Goal: Information Seeking & Learning: Learn about a topic

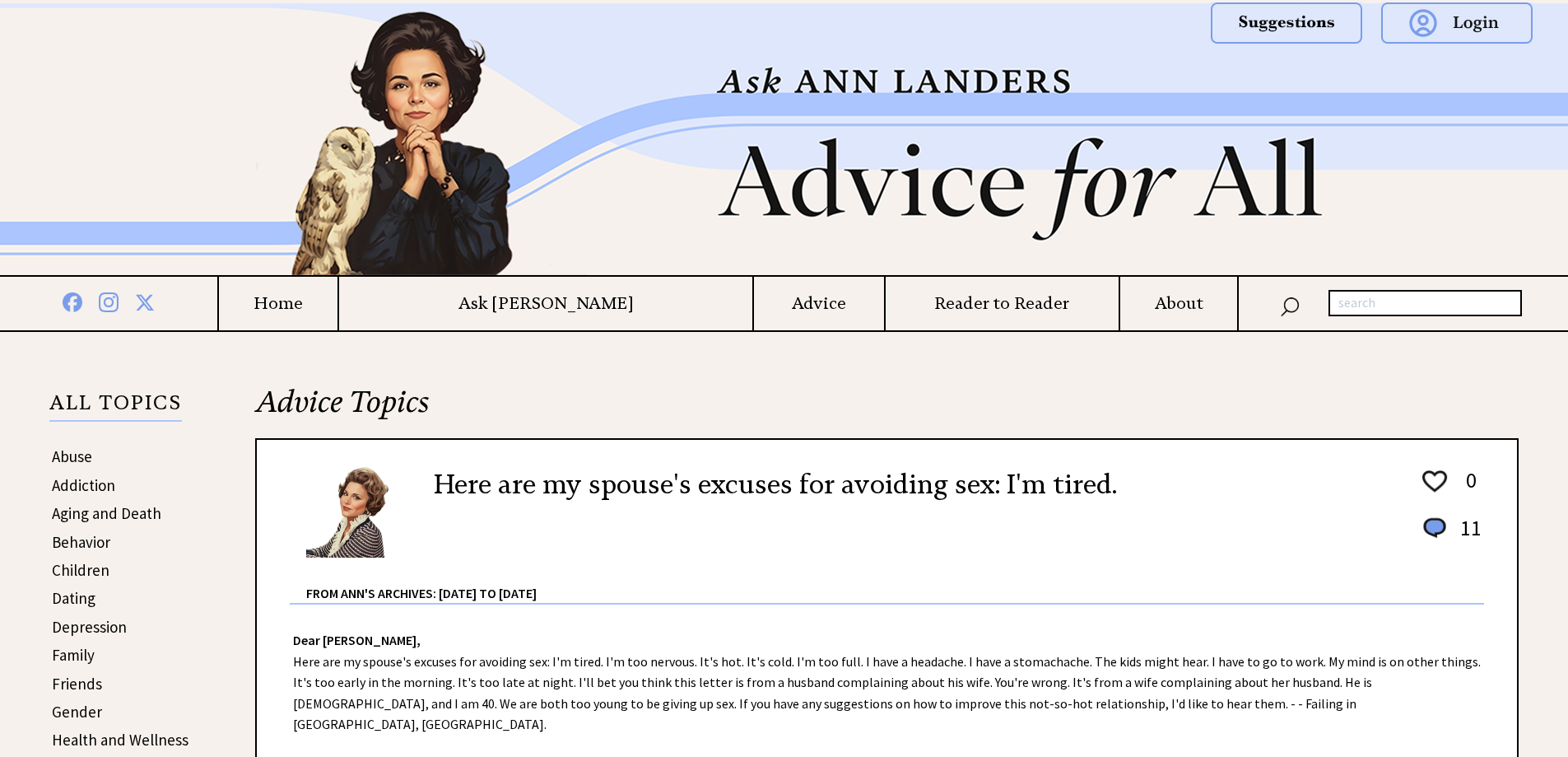
scroll to position [1317, 0]
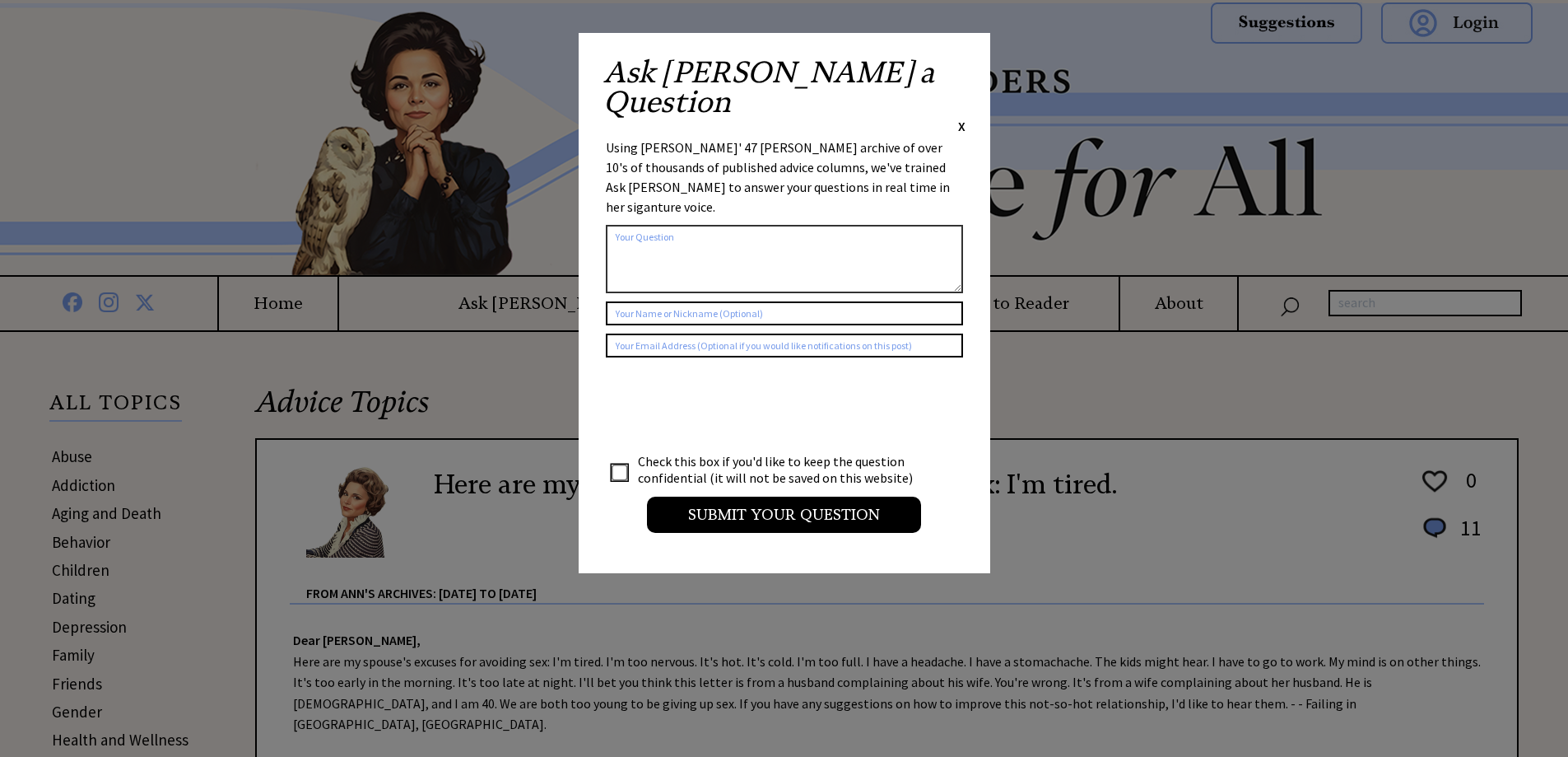
click at [959, 118] on span "X" at bounding box center [961, 126] width 8 height 16
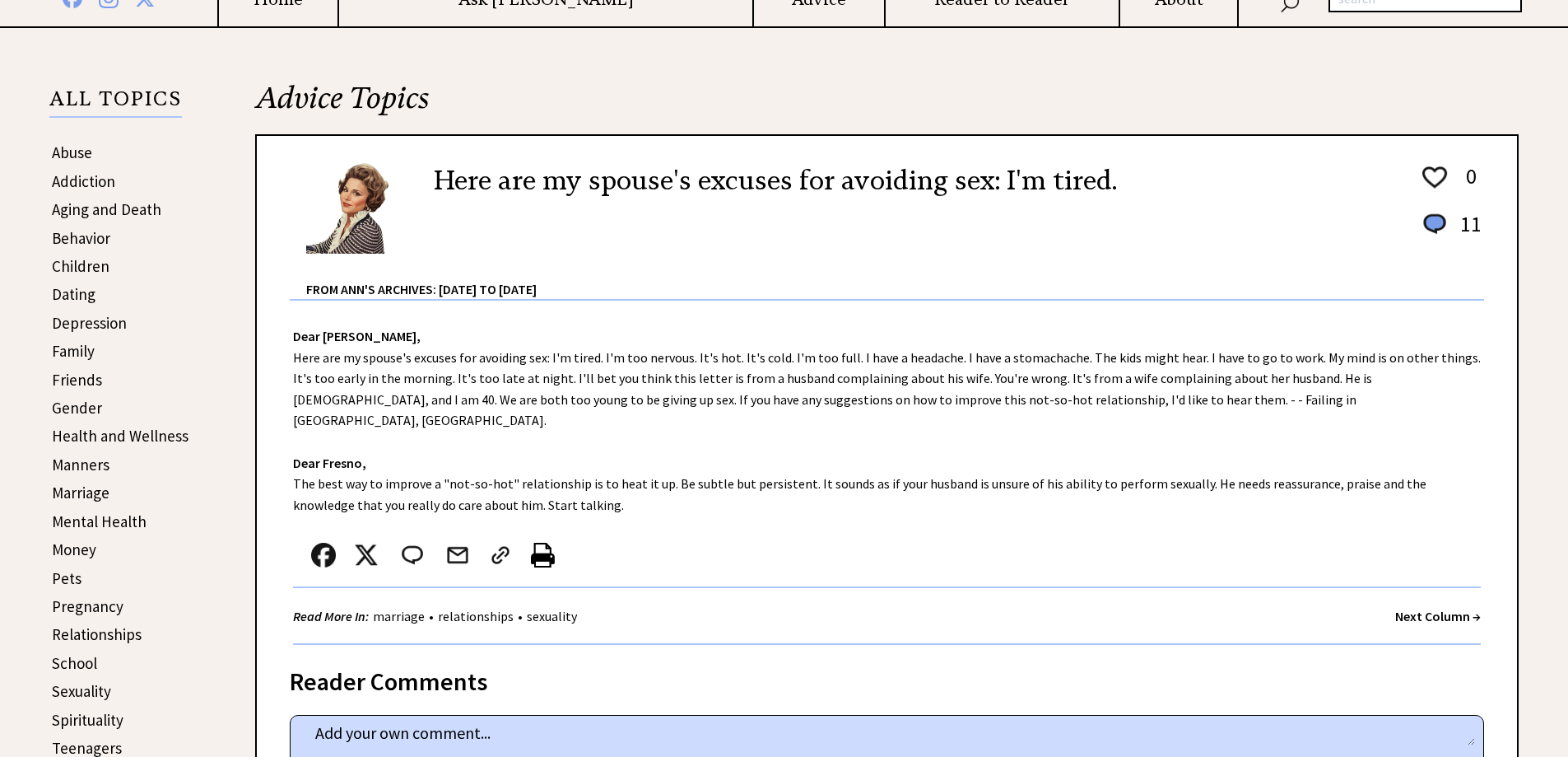
scroll to position [329, 0]
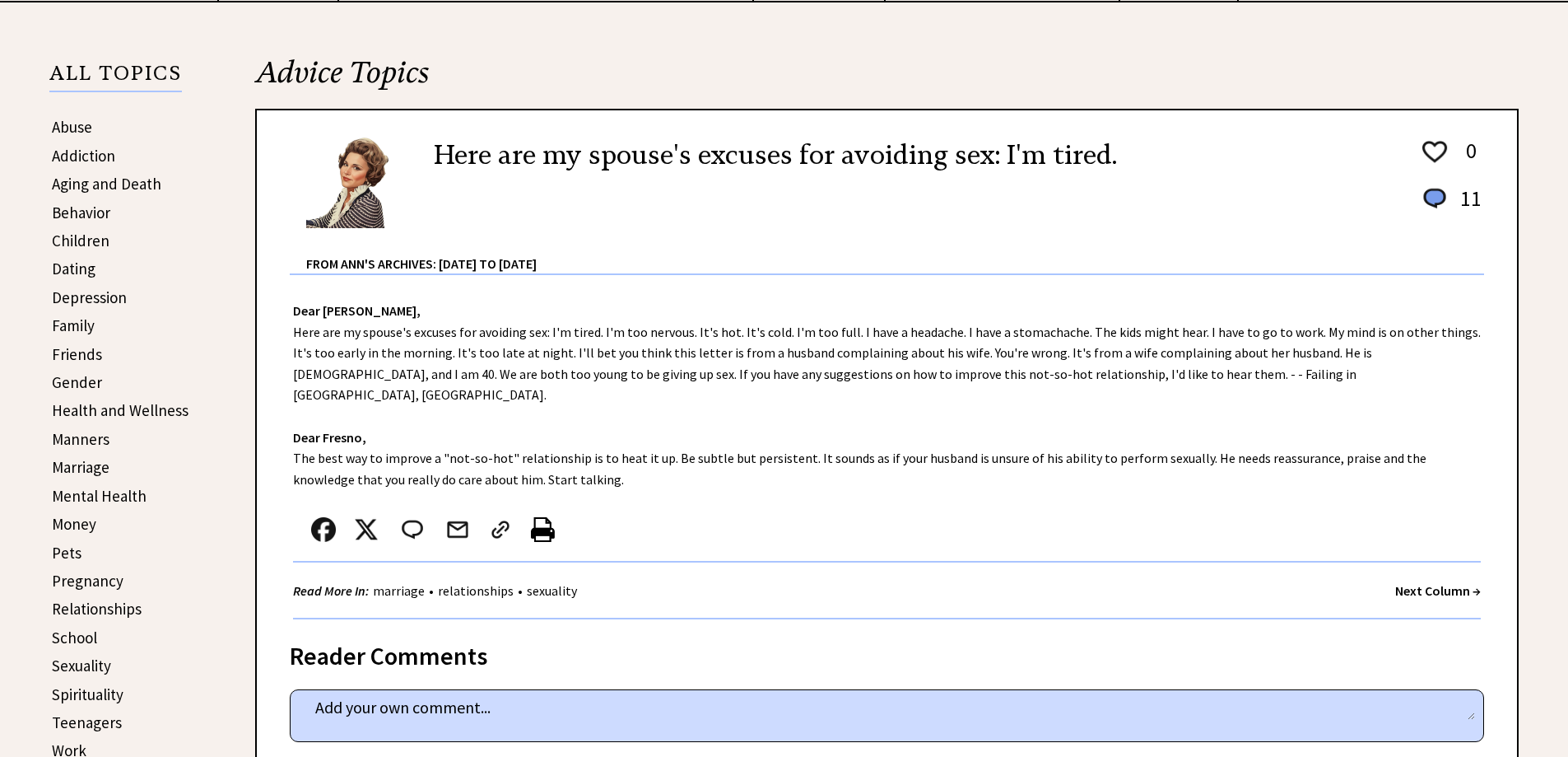
click at [92, 187] on link "Aging and Death" at bounding box center [106, 183] width 109 height 20
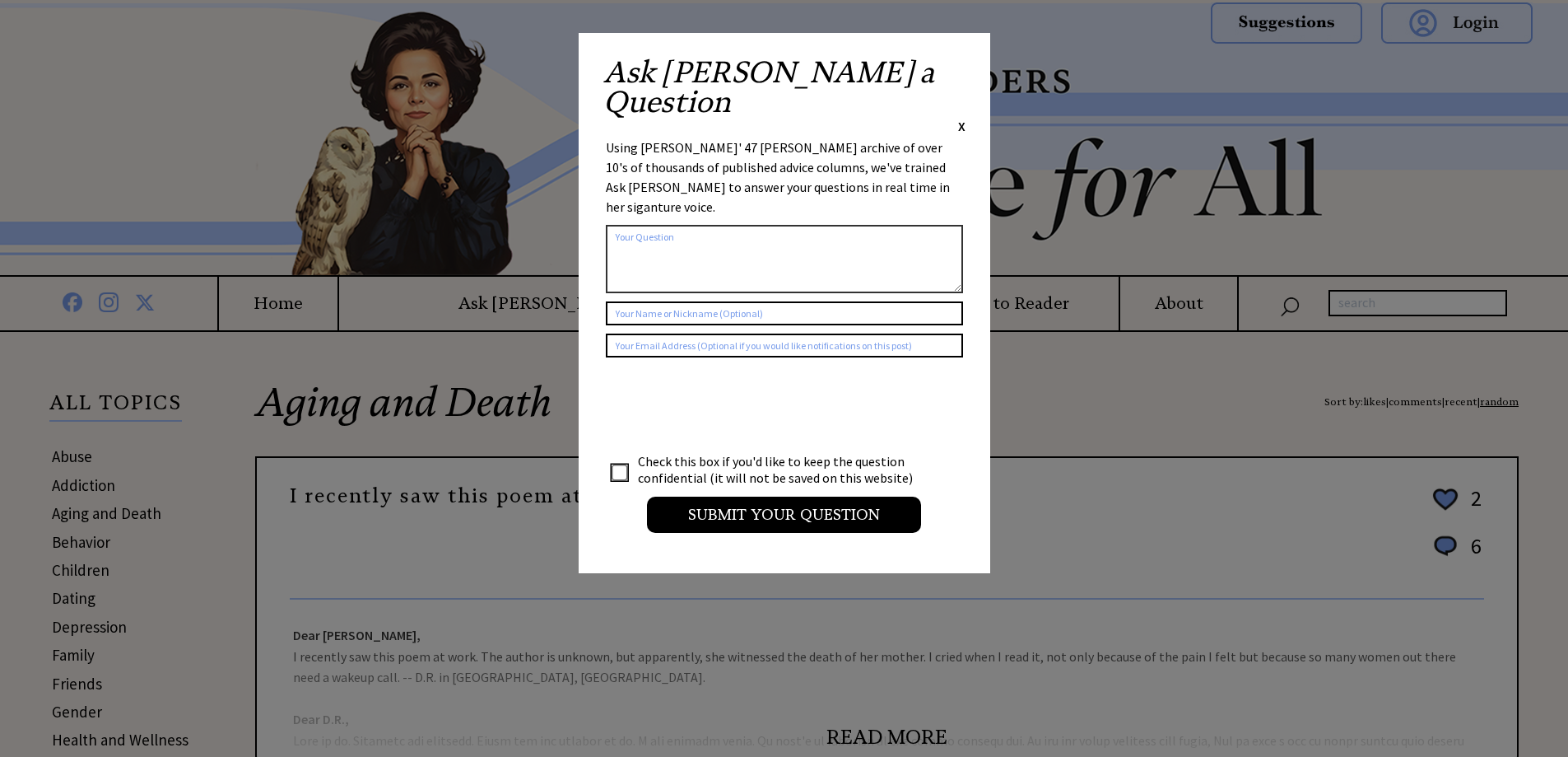
click at [965, 118] on span "X" at bounding box center [961, 126] width 8 height 16
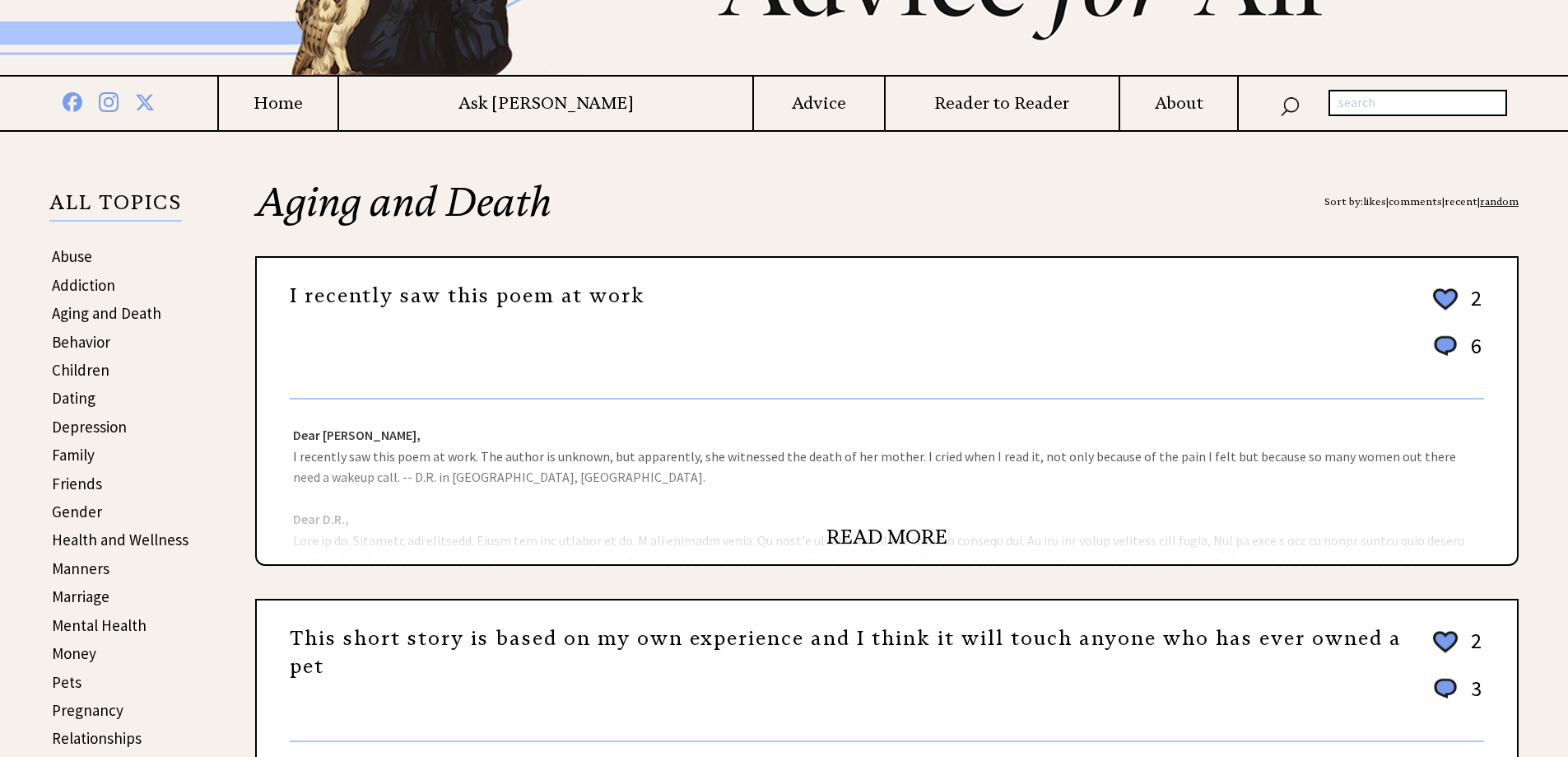
scroll to position [329, 0]
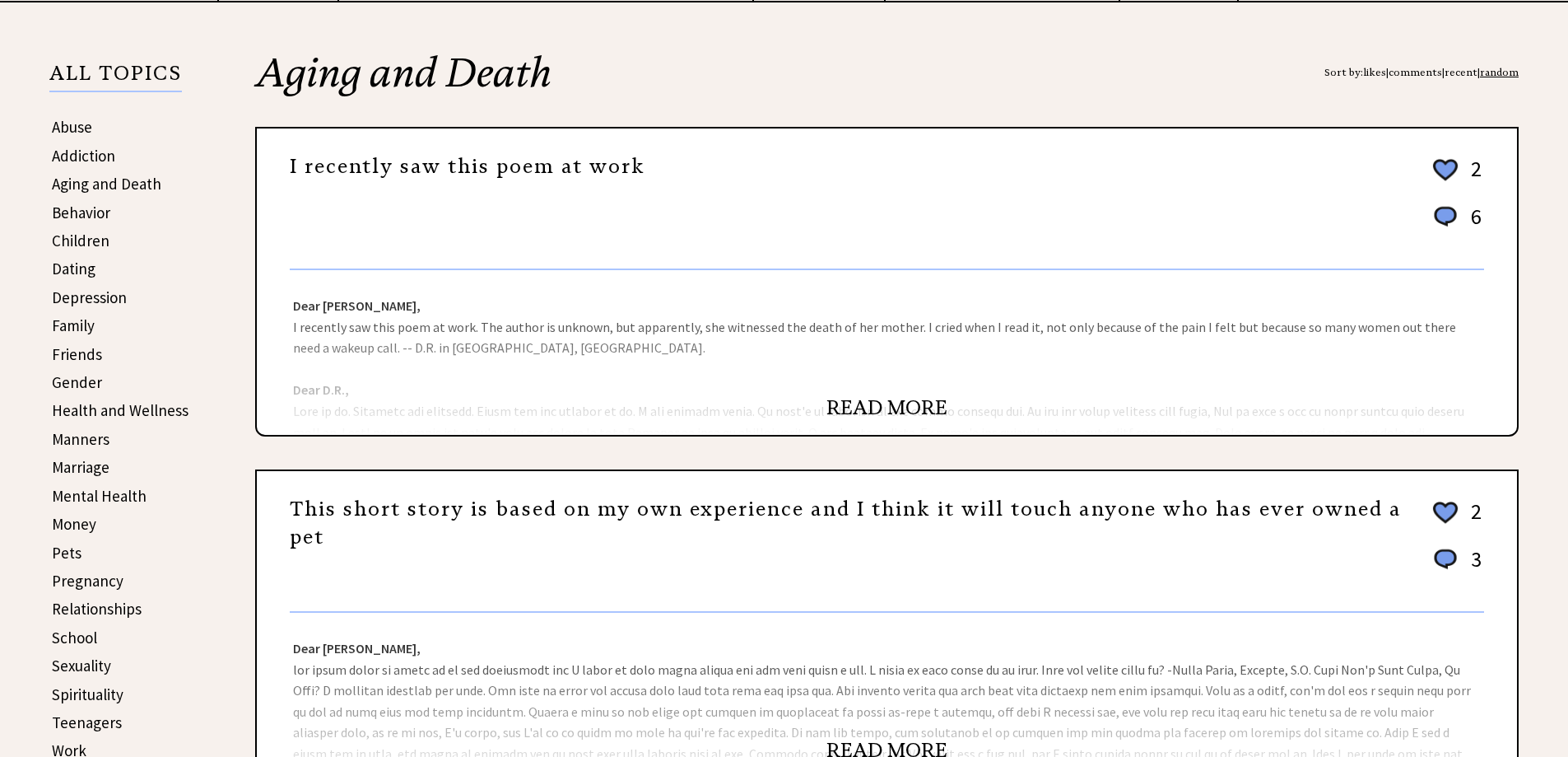
click at [877, 403] on link "READ MORE" at bounding box center [887, 407] width 121 height 25
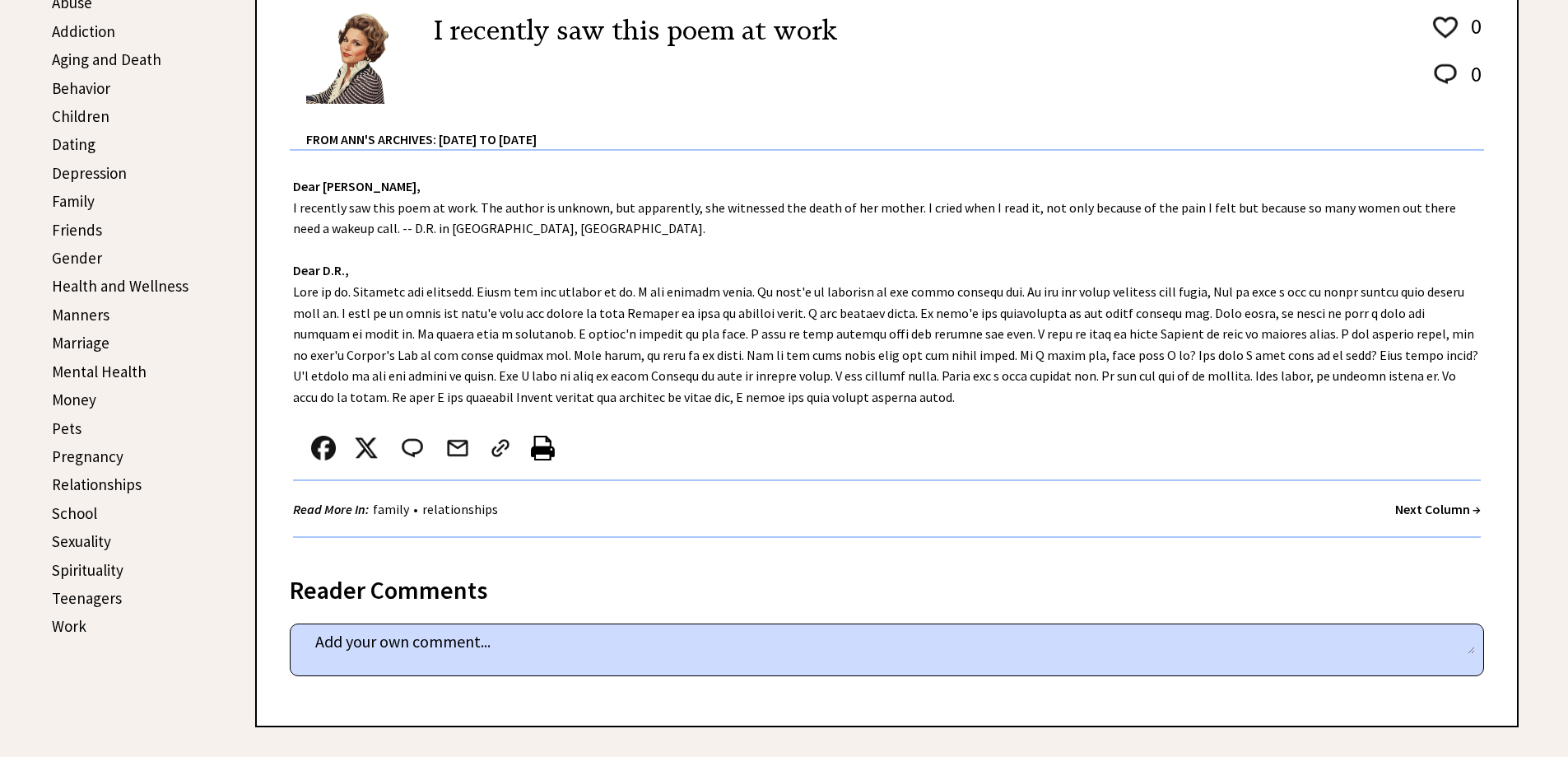
scroll to position [494, 0]
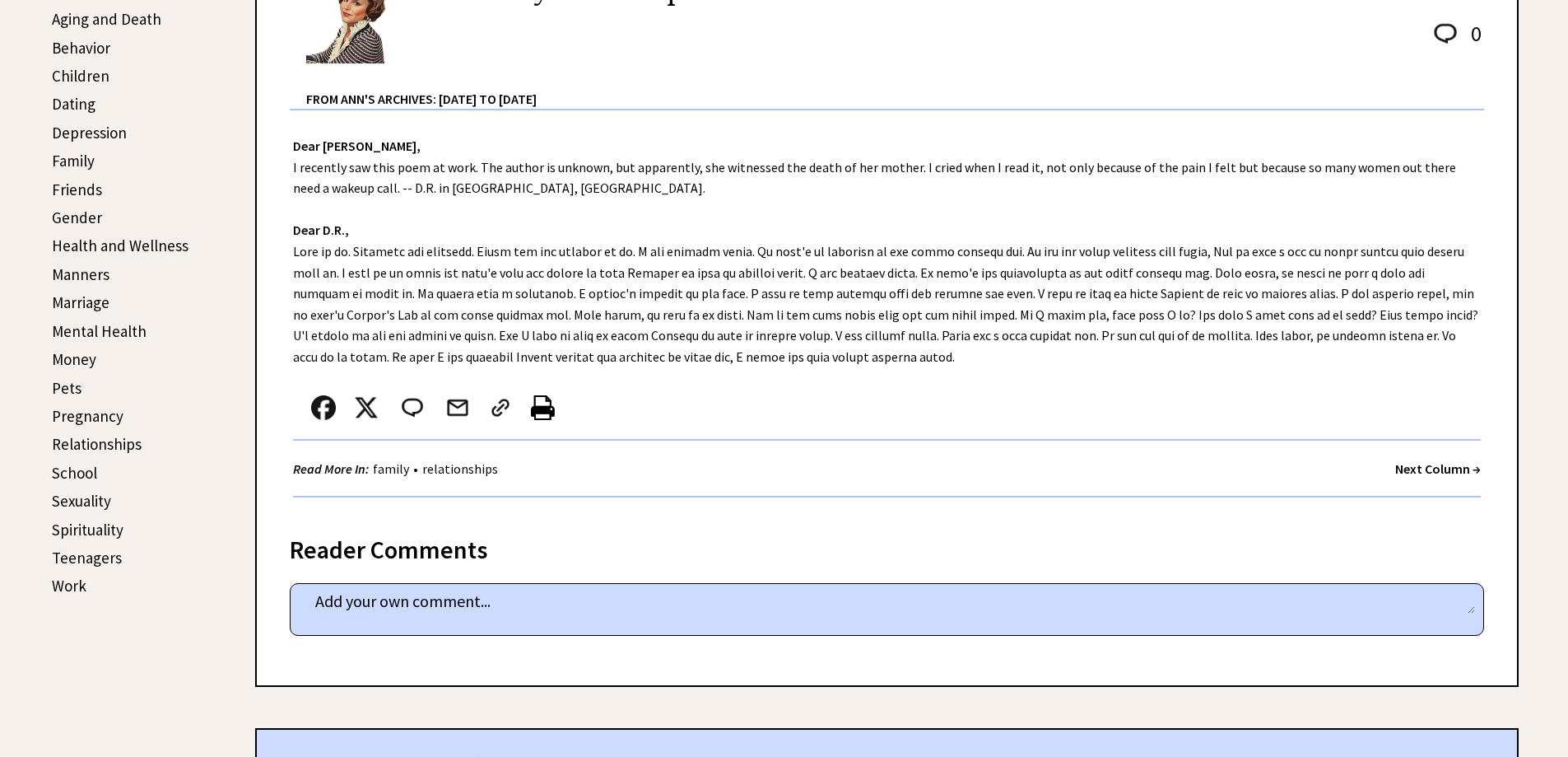
click at [68, 360] on link "Money" at bounding box center [74, 359] width 45 height 20
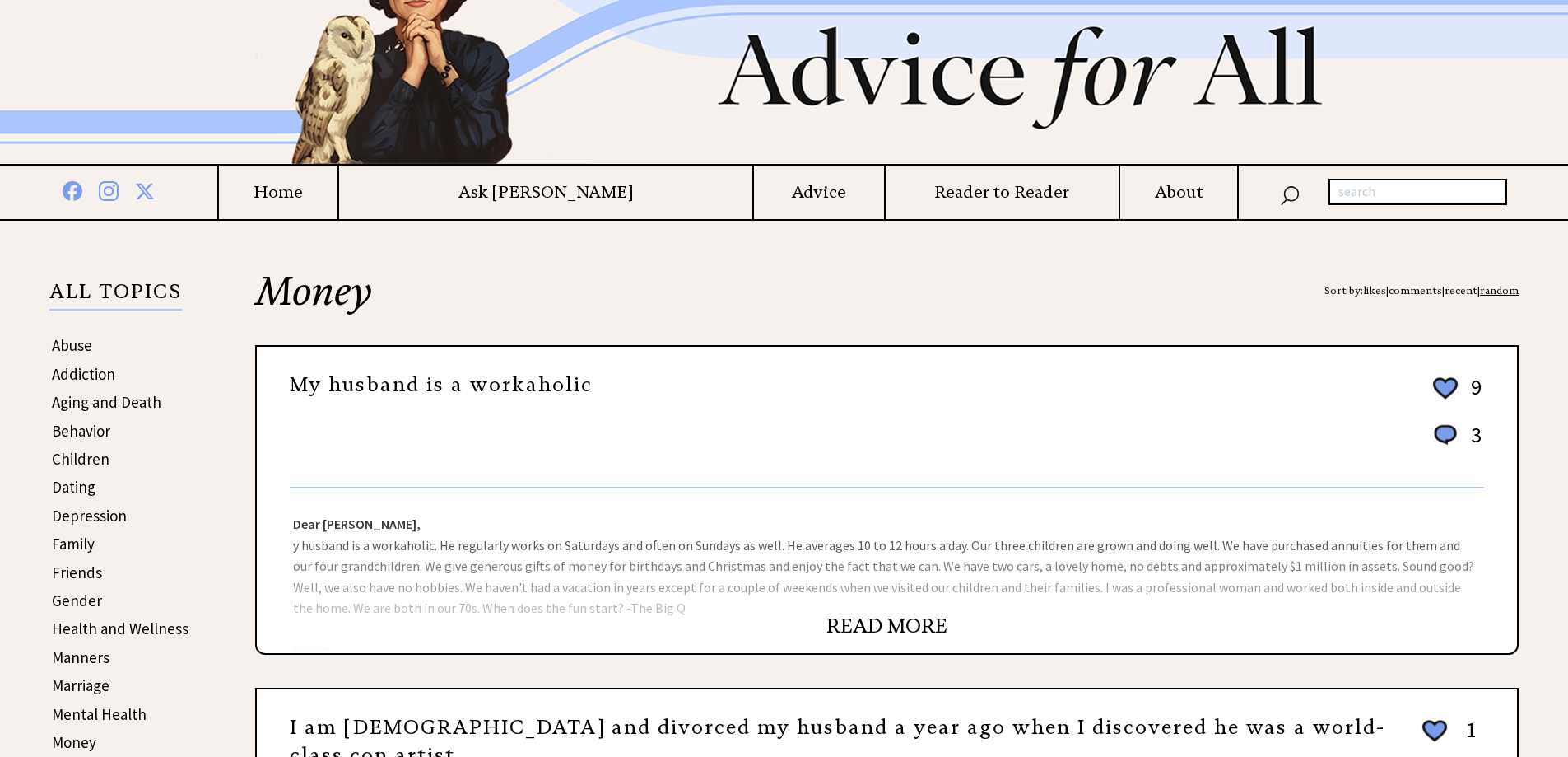
scroll to position [411, 0]
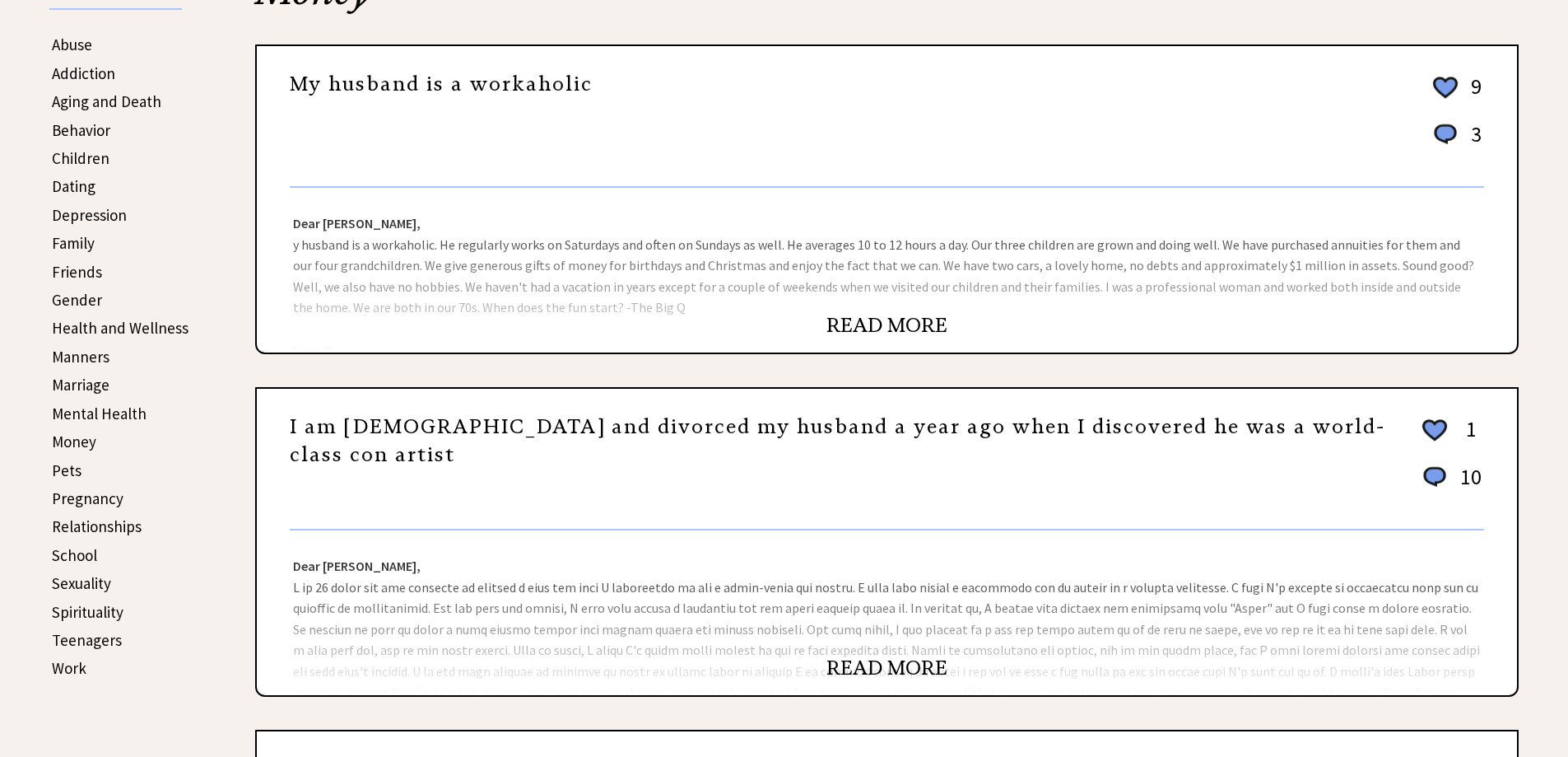
click at [884, 325] on link "READ MORE" at bounding box center [887, 325] width 121 height 25
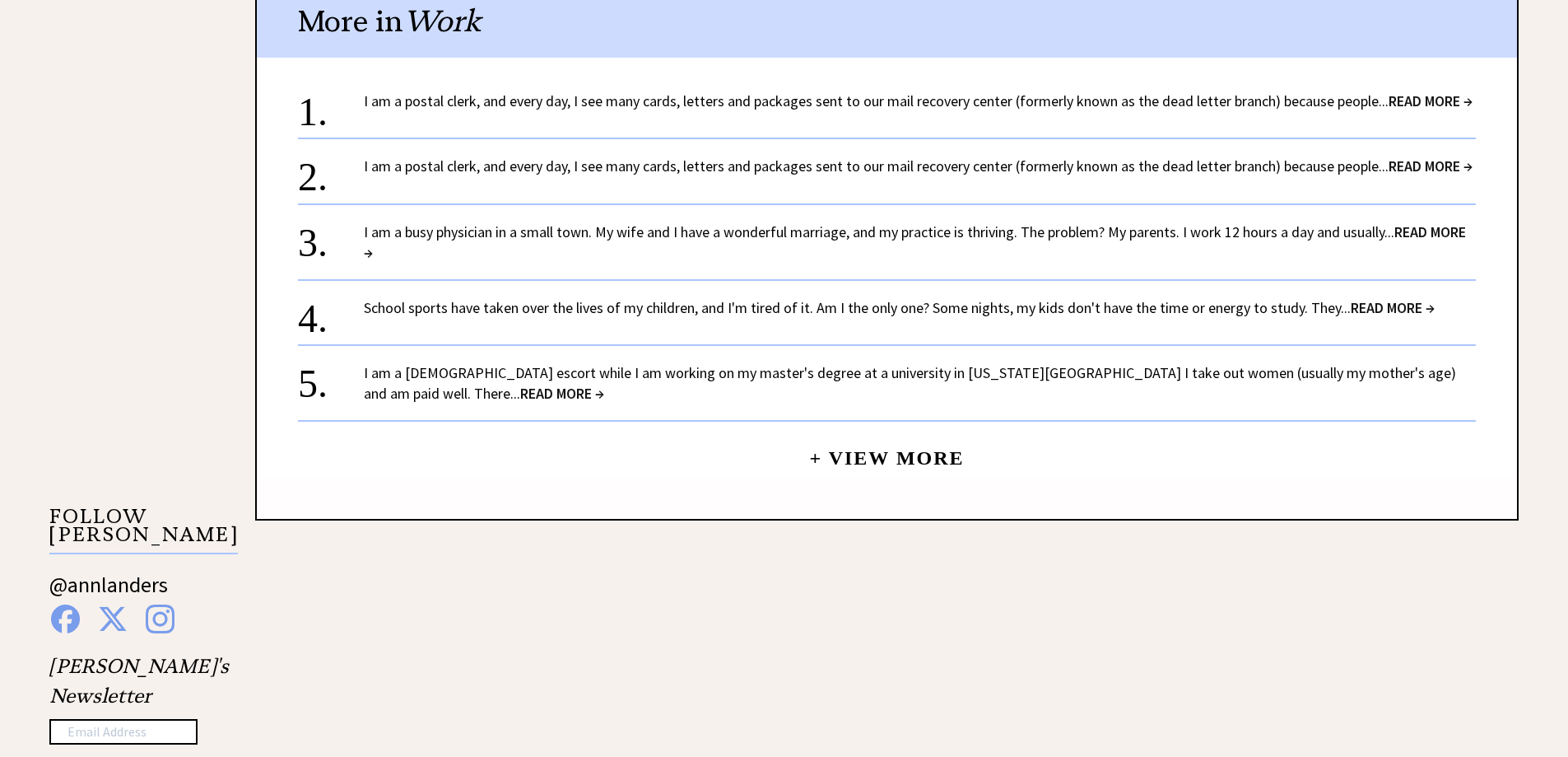
scroll to position [1153, 0]
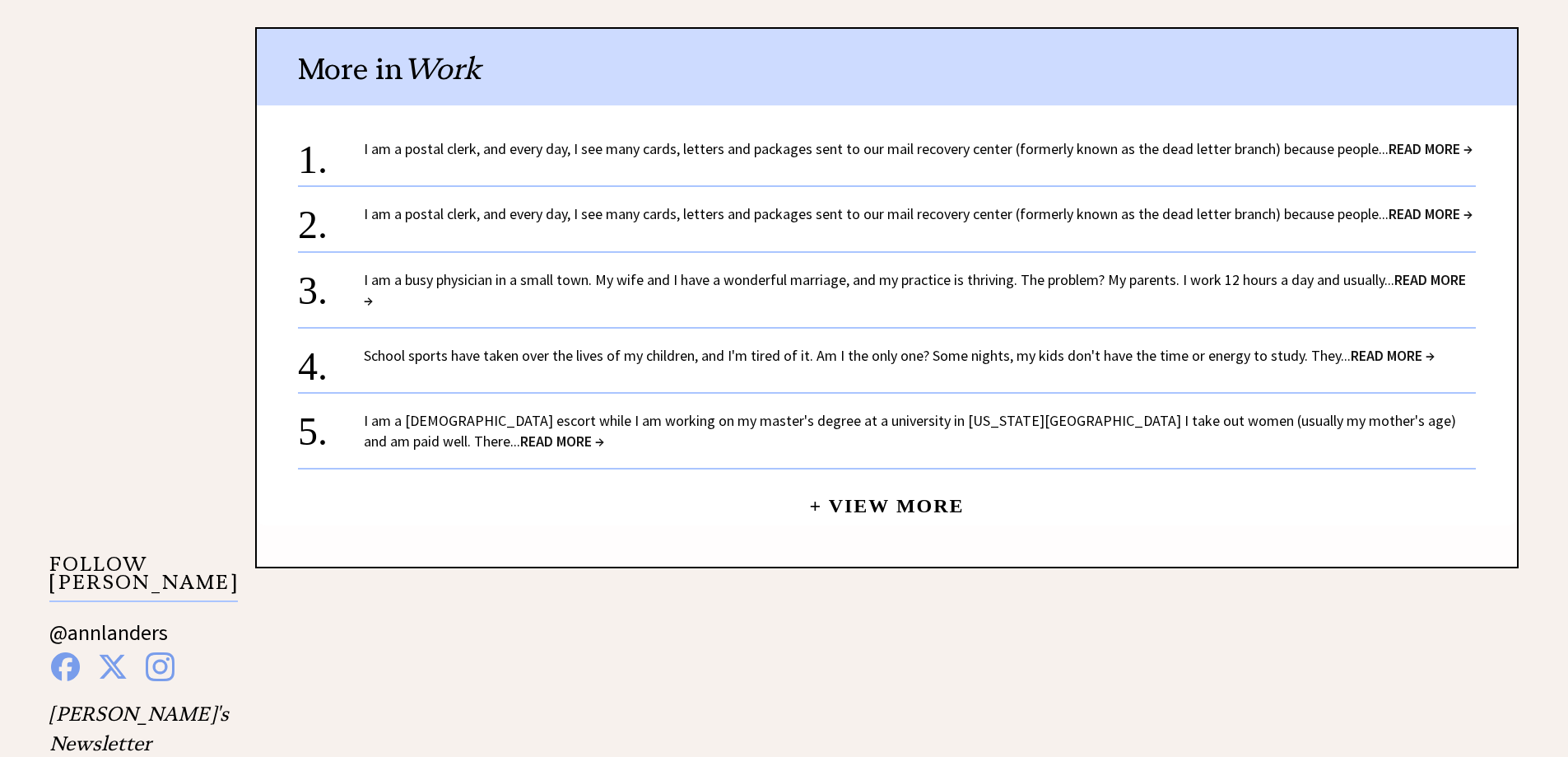
click at [585, 142] on link "I am a postal clerk, and every day, I see many cards, letters and packages sent…" at bounding box center [918, 148] width 1109 height 19
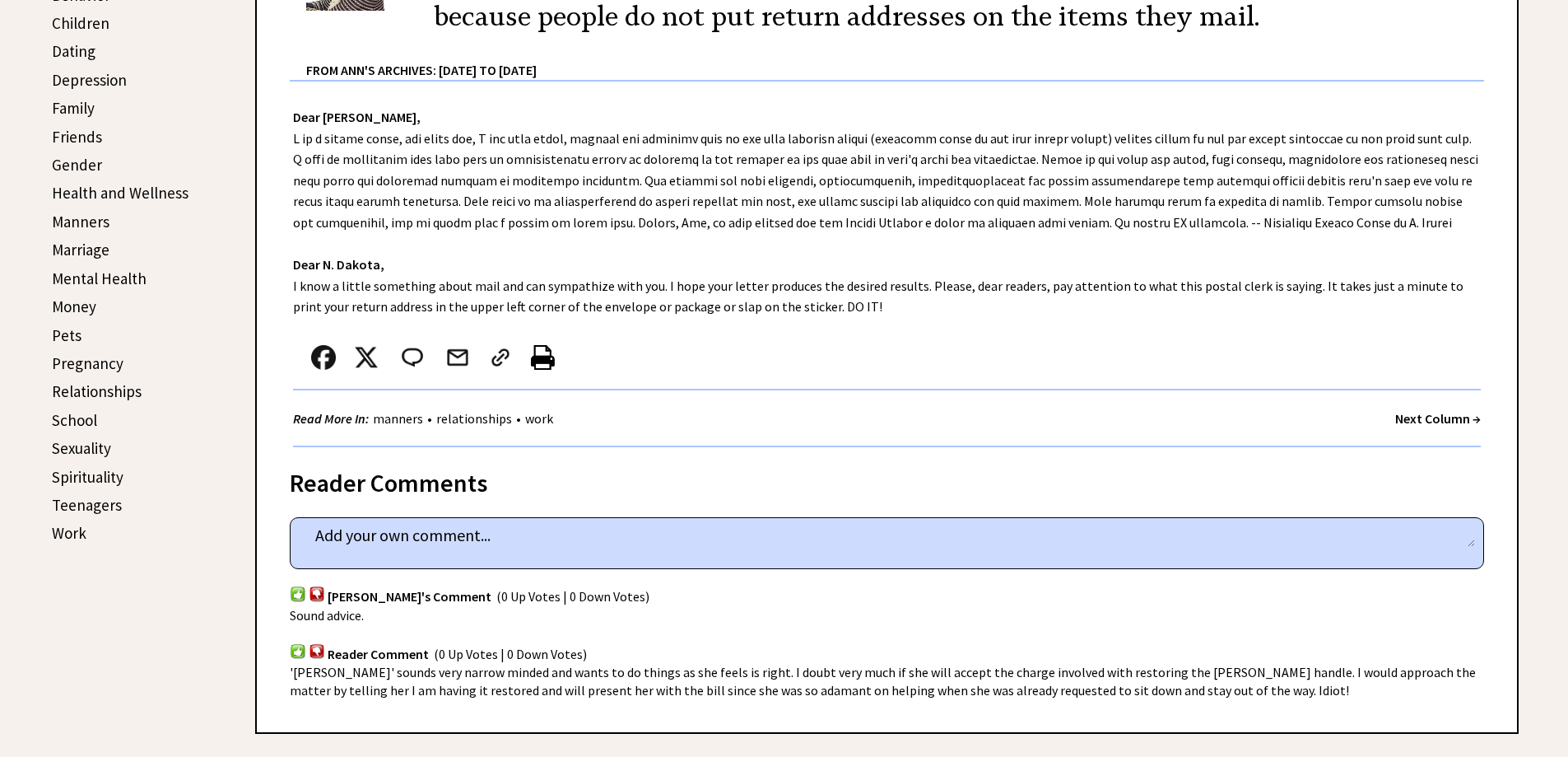
scroll to position [576, 0]
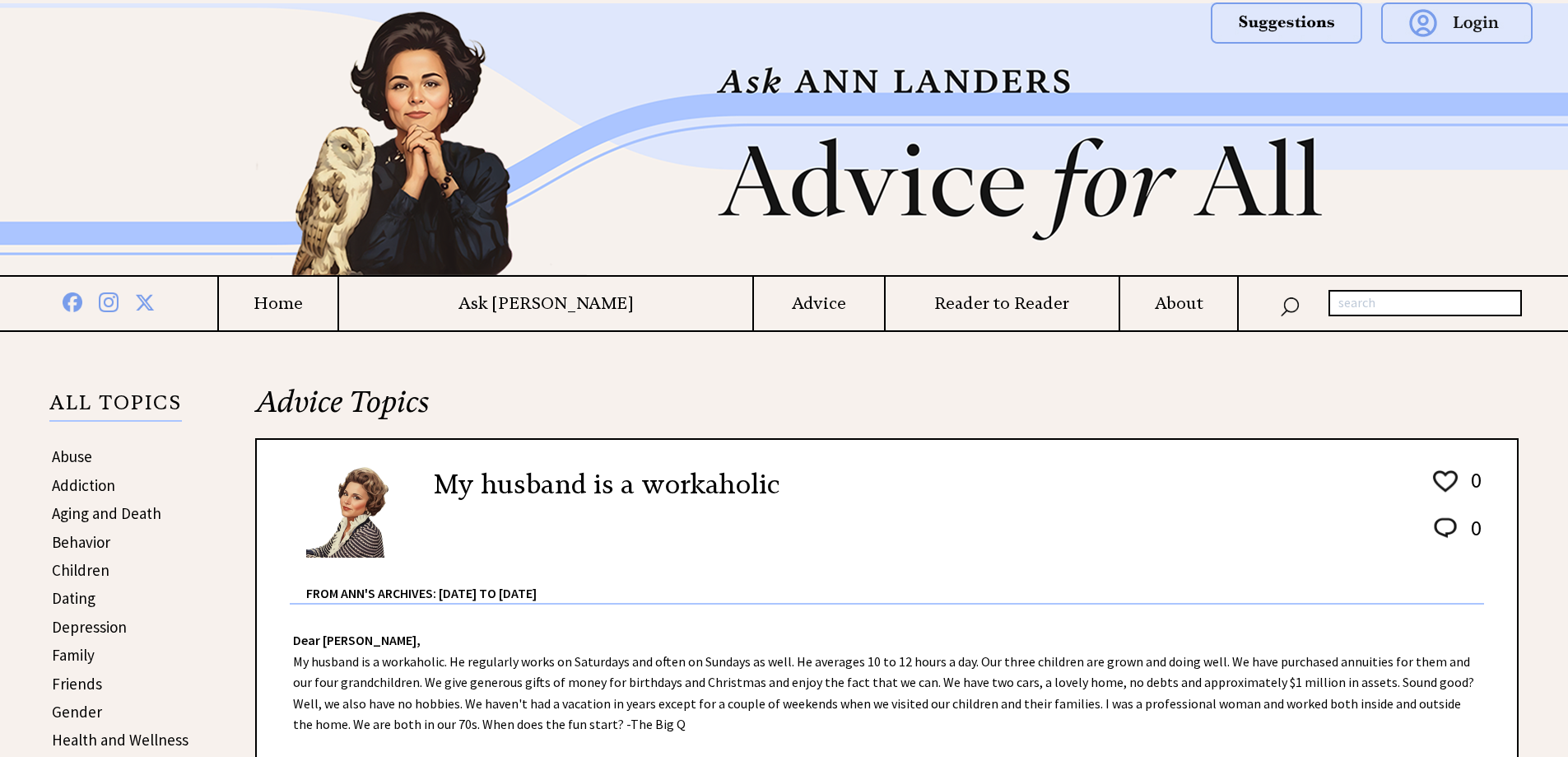
scroll to position [1153, 0]
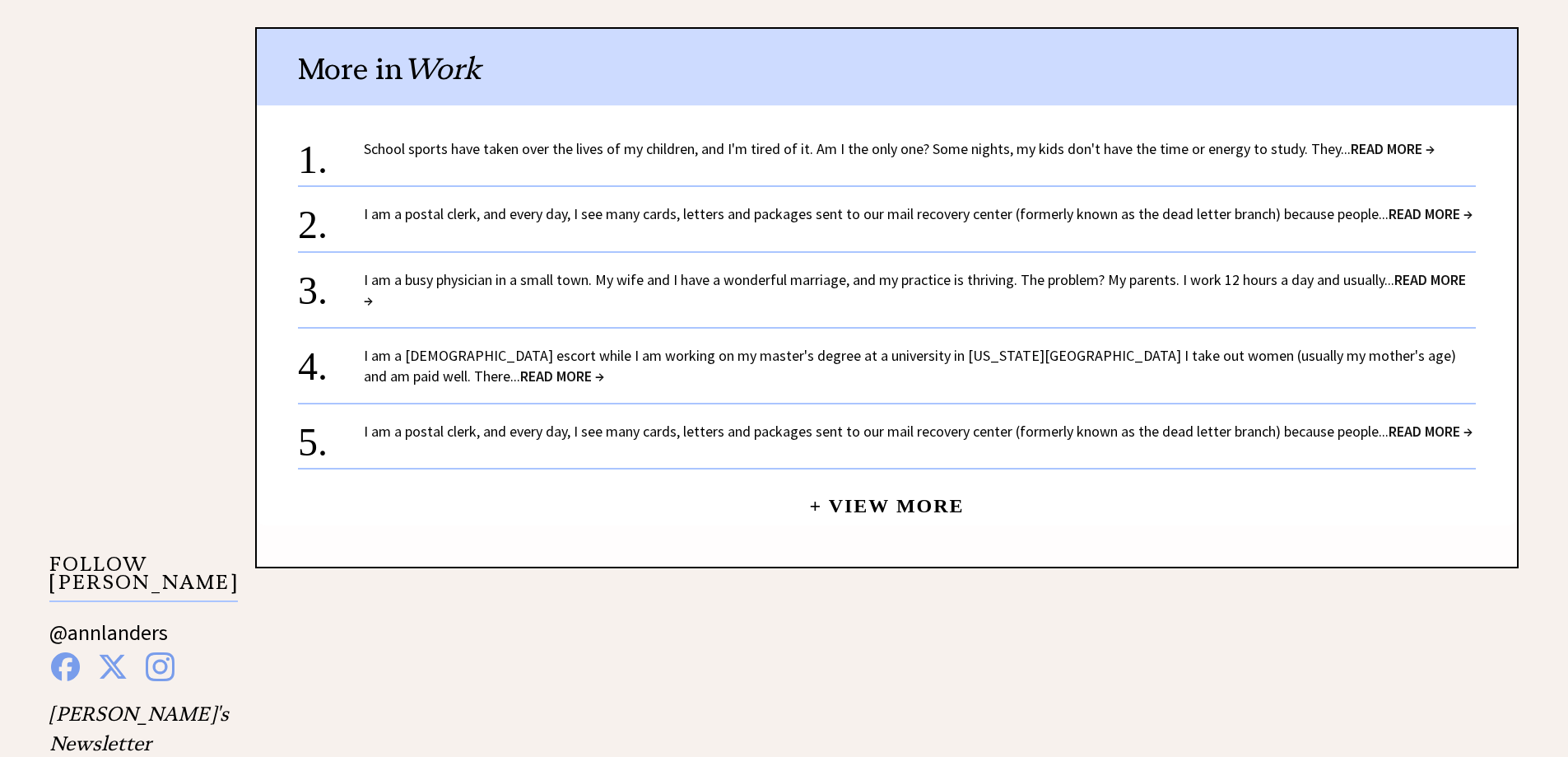
click at [629, 297] on link "I am a busy physician in a small town. My wife and I have a wonderful marriage,…" at bounding box center [915, 290] width 1103 height 40
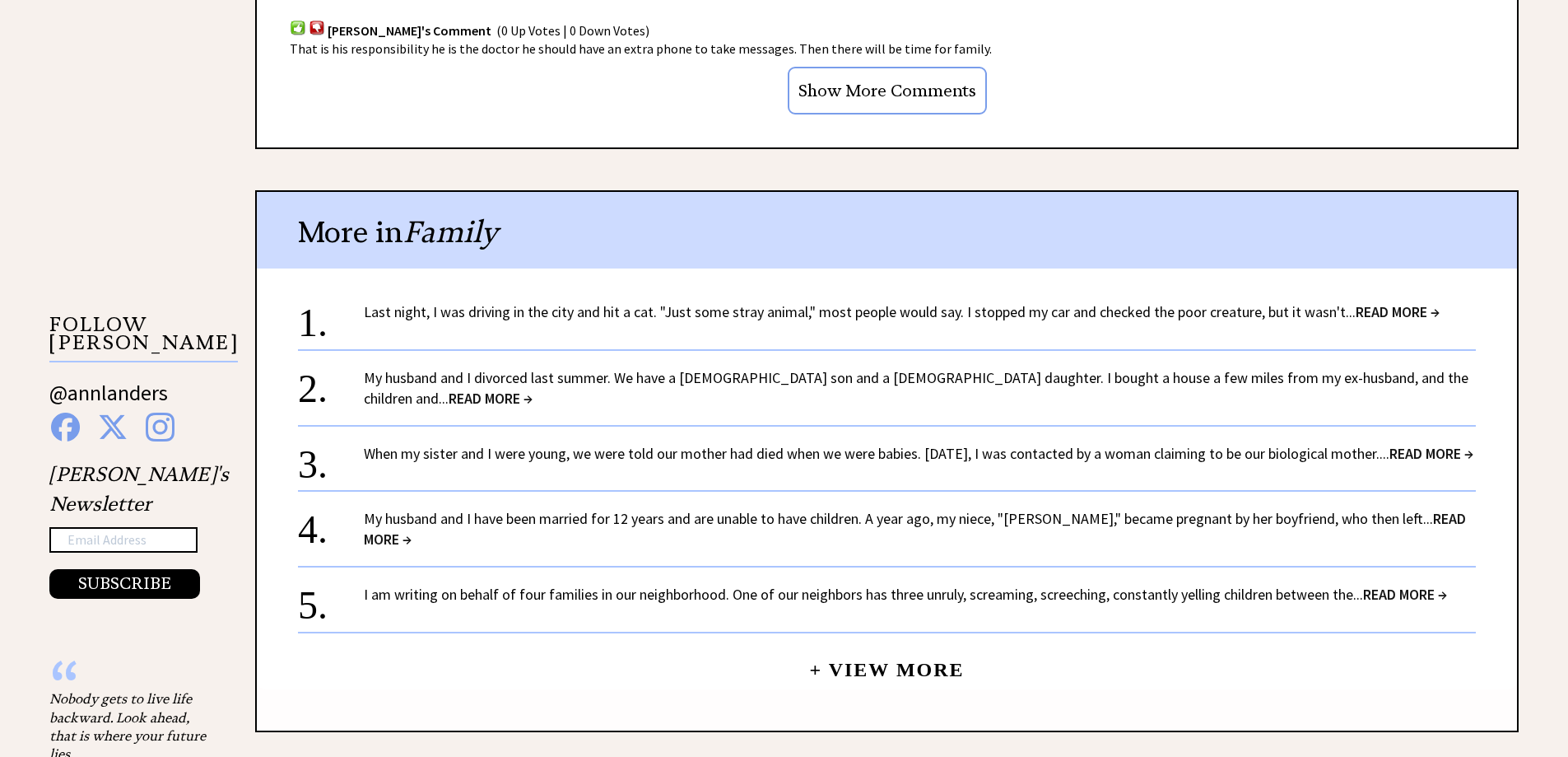
scroll to position [1399, 0]
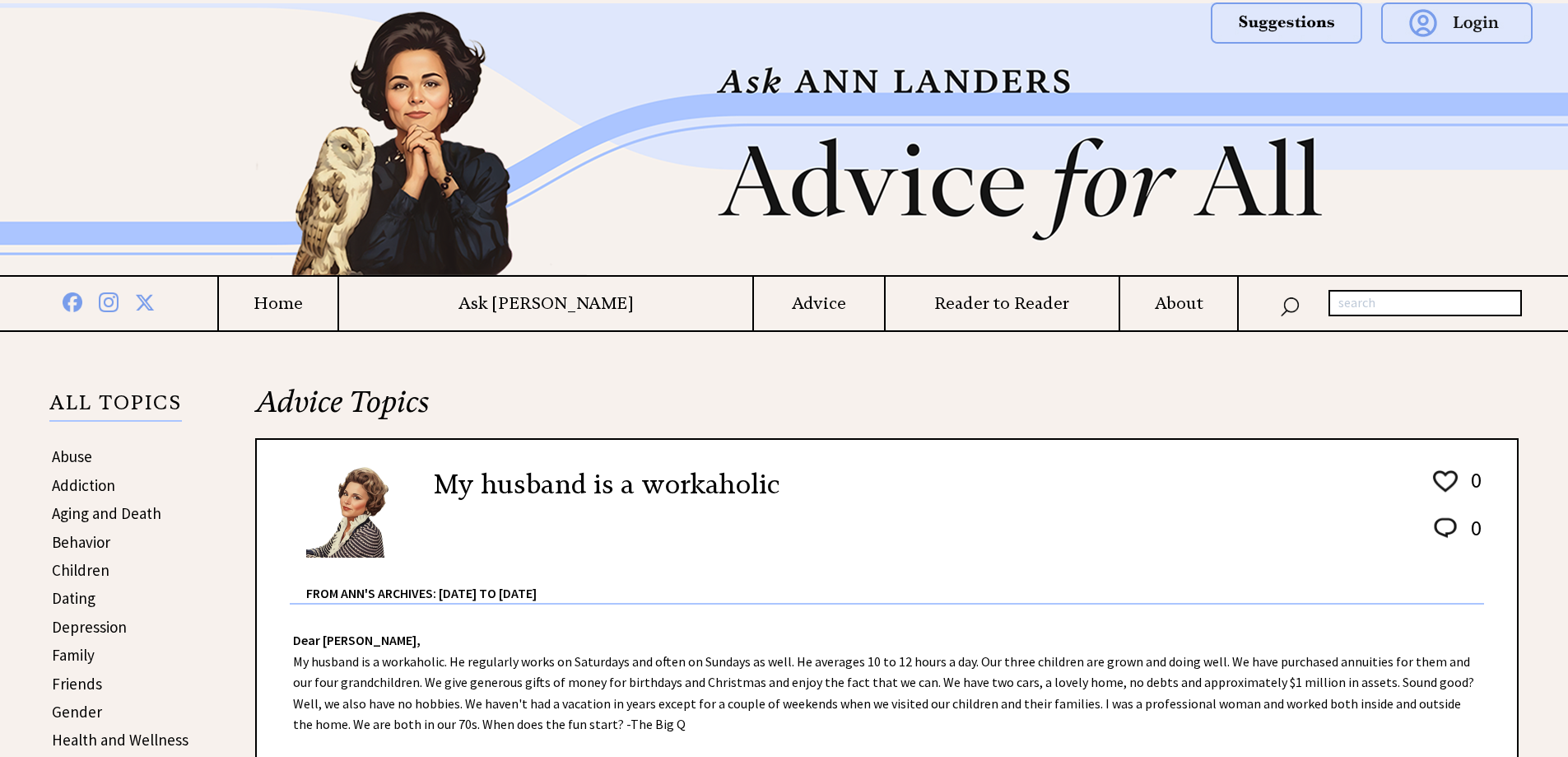
scroll to position [1153, 0]
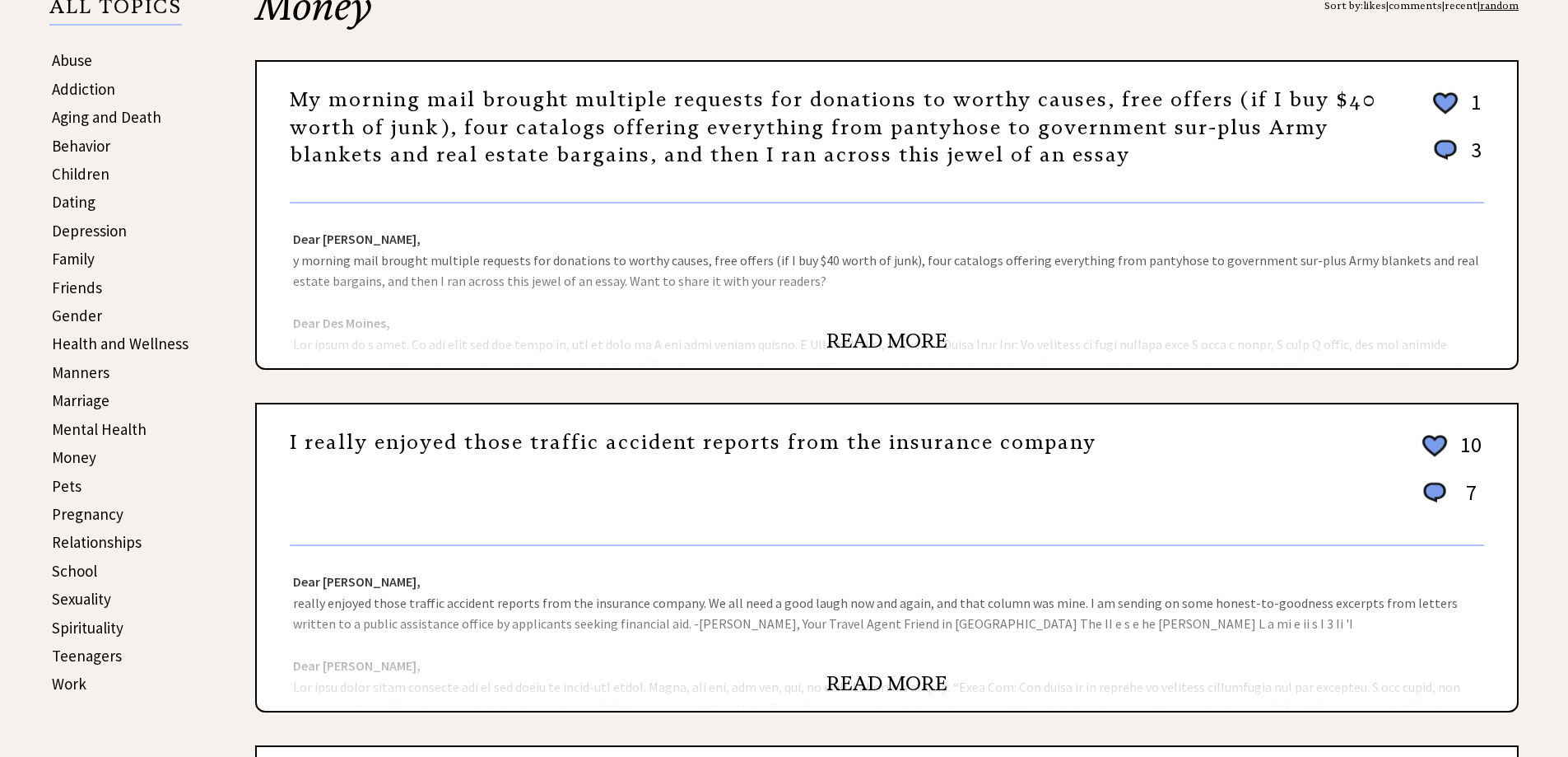
scroll to position [335, 0]
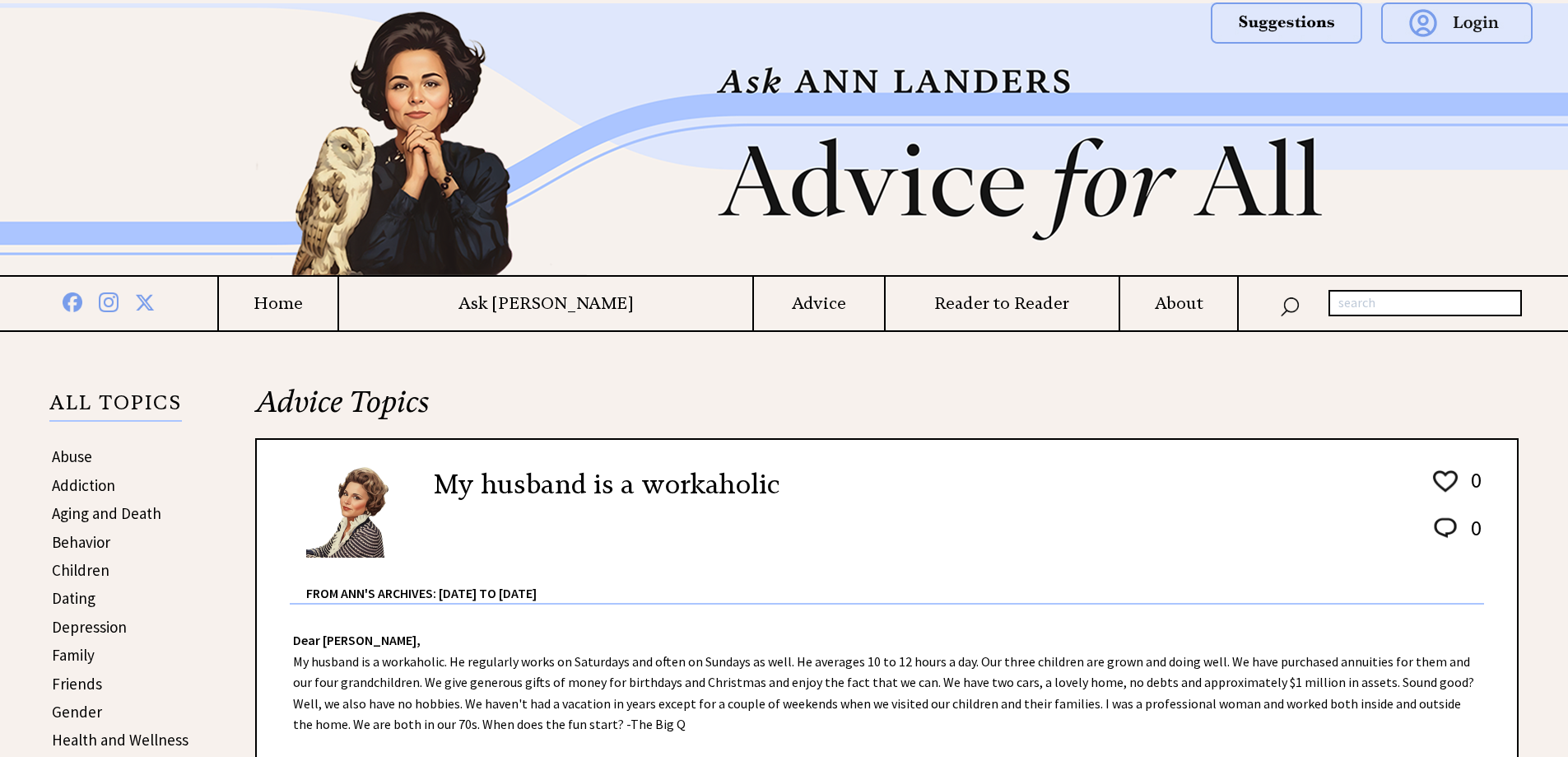
scroll to position [1153, 0]
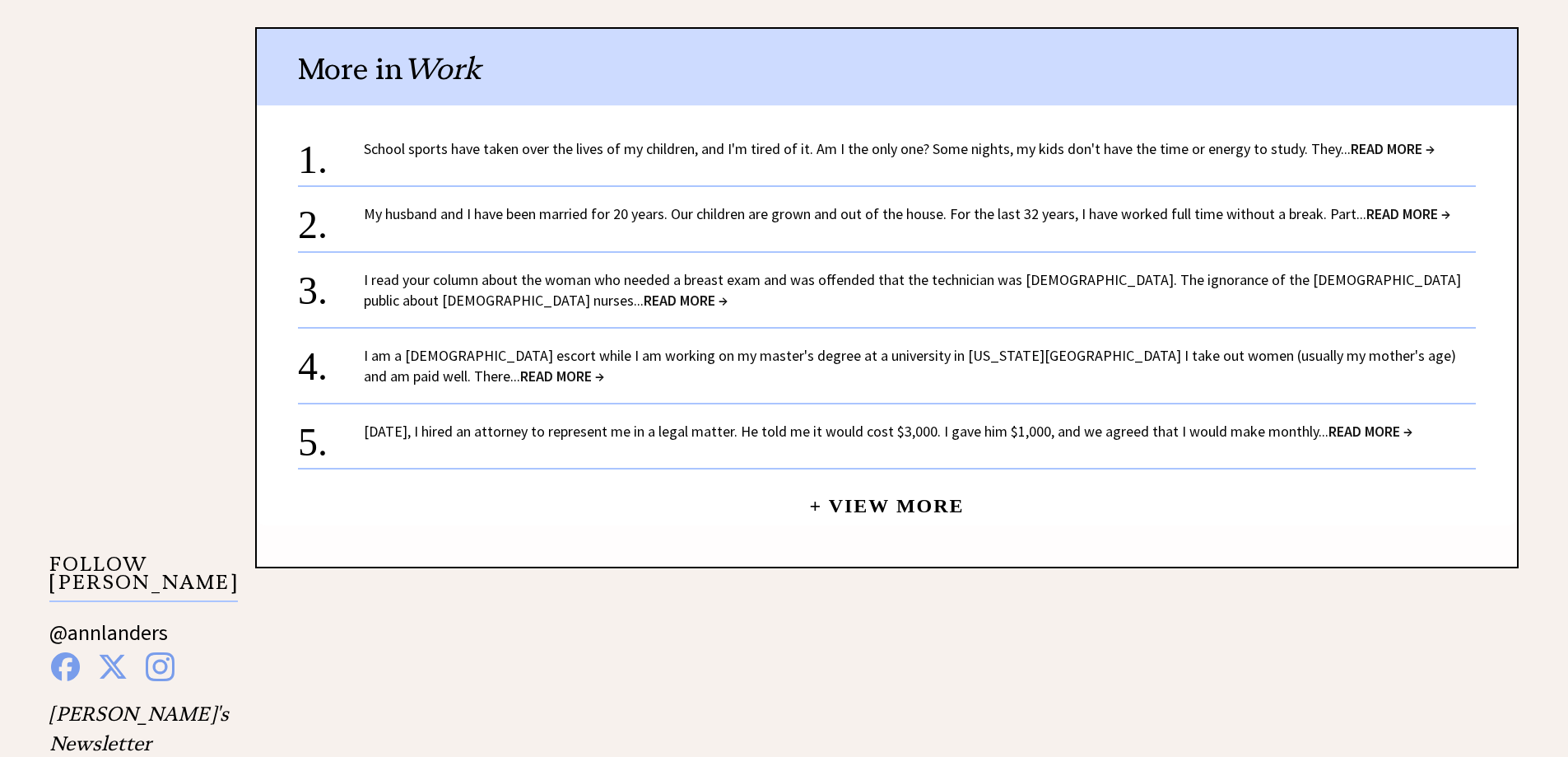
click at [818, 360] on link "I am a male escort while I am working on my master's degree at a university in …" at bounding box center [909, 366] width 1092 height 40
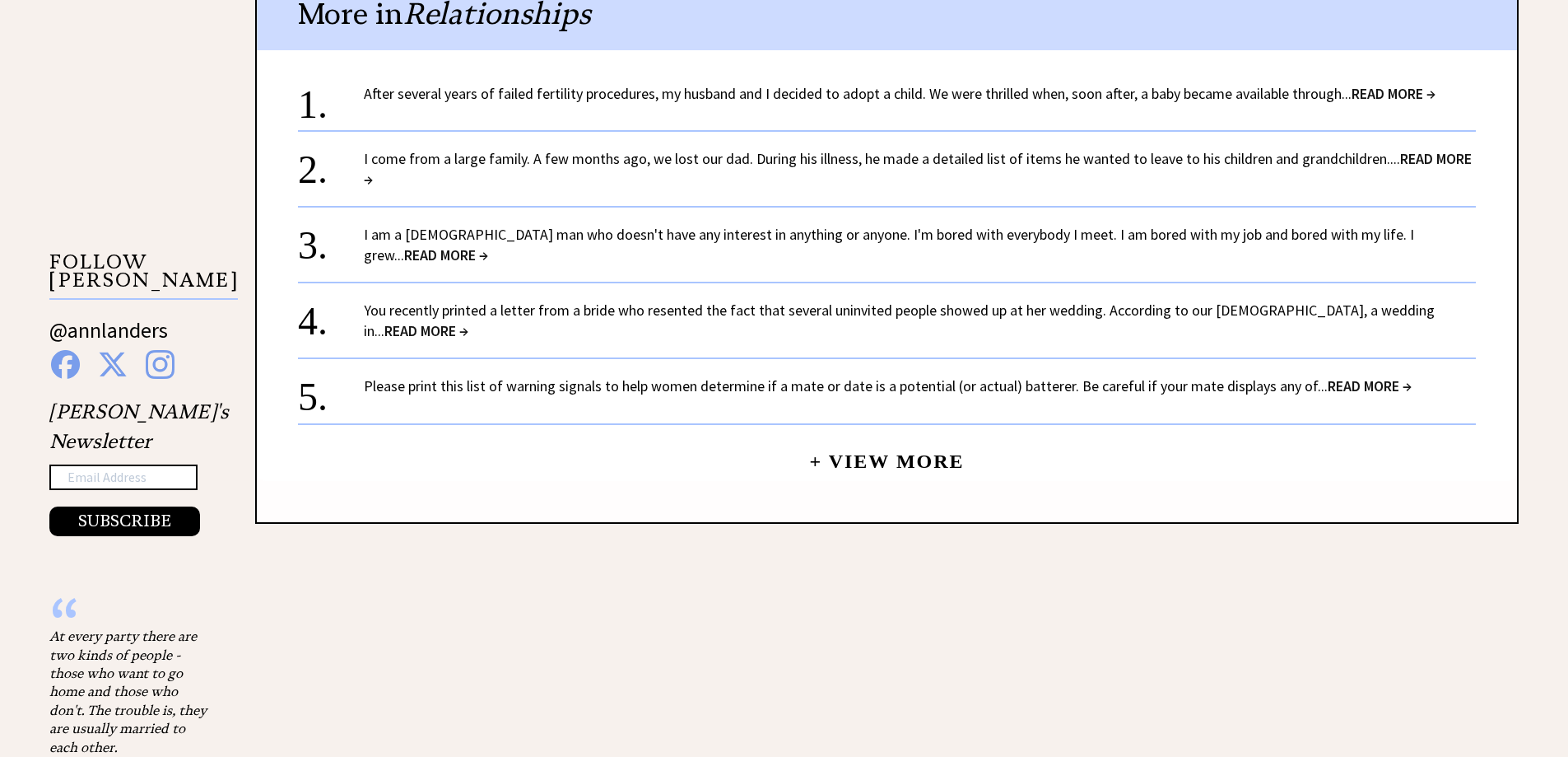
scroll to position [1482, 0]
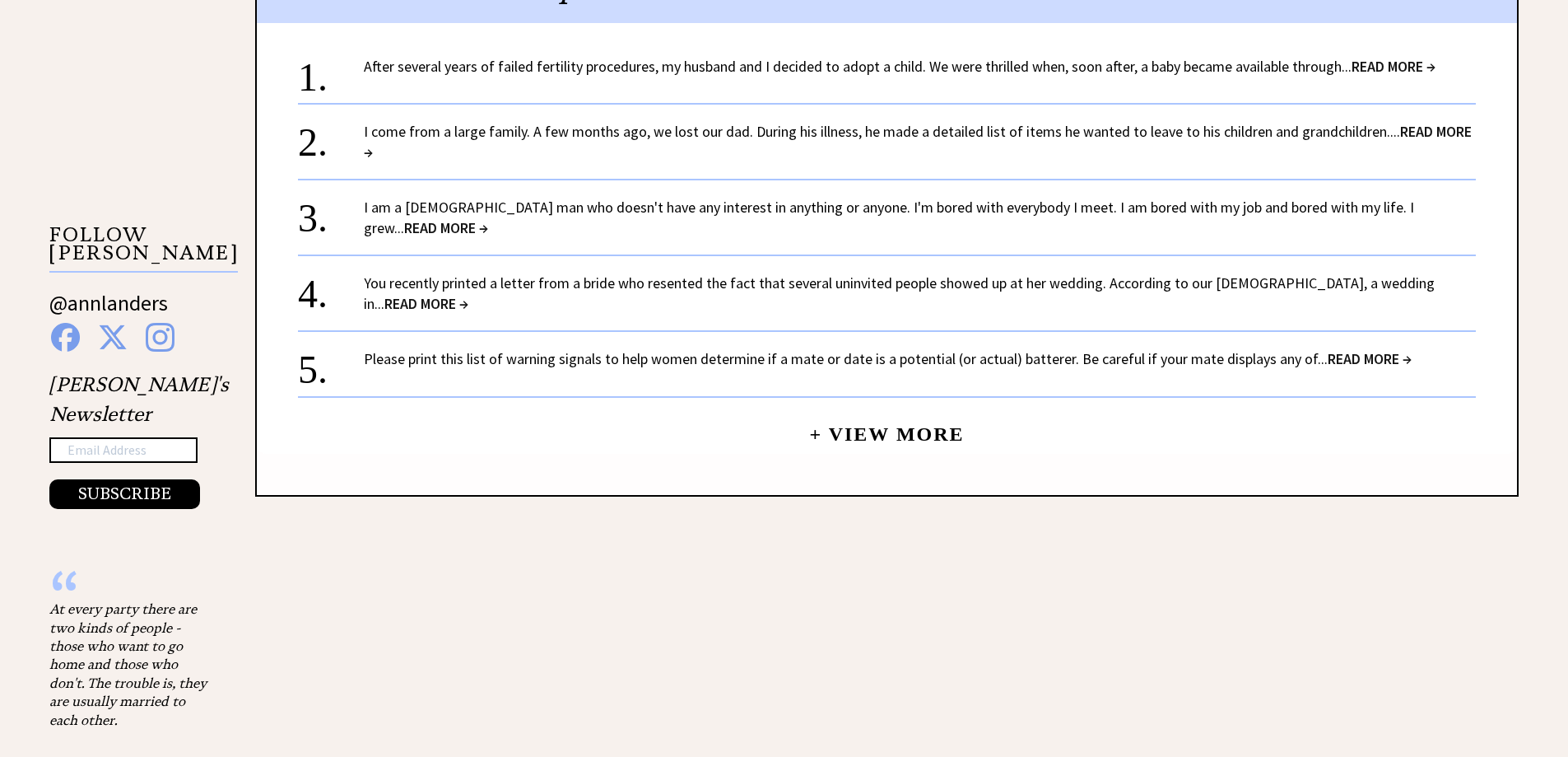
click at [796, 213] on link "I am a 60-year-old man who doesn't have any interest in anything or anyone. I'm…" at bounding box center [889, 217] width 1050 height 40
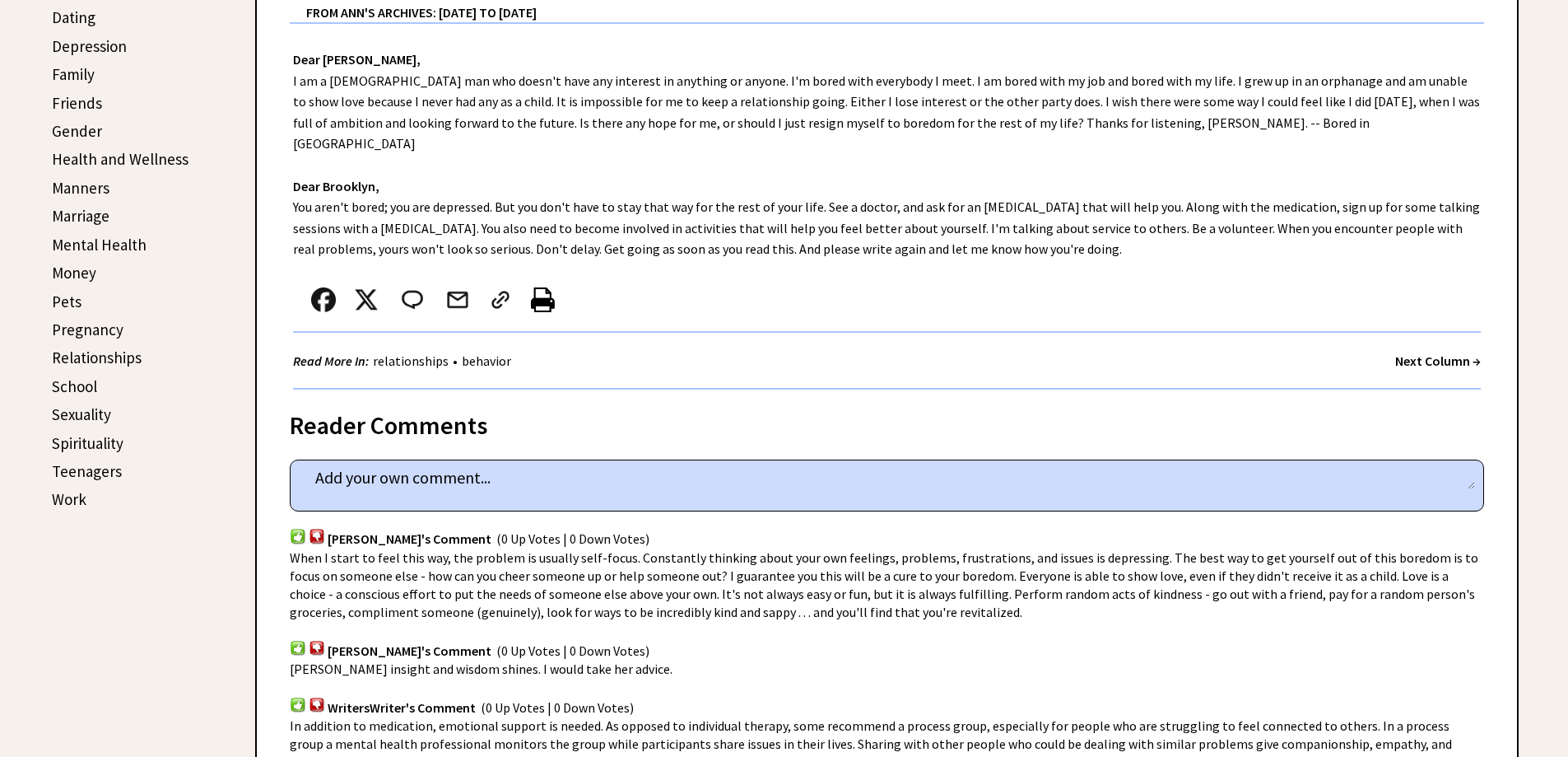
scroll to position [576, 0]
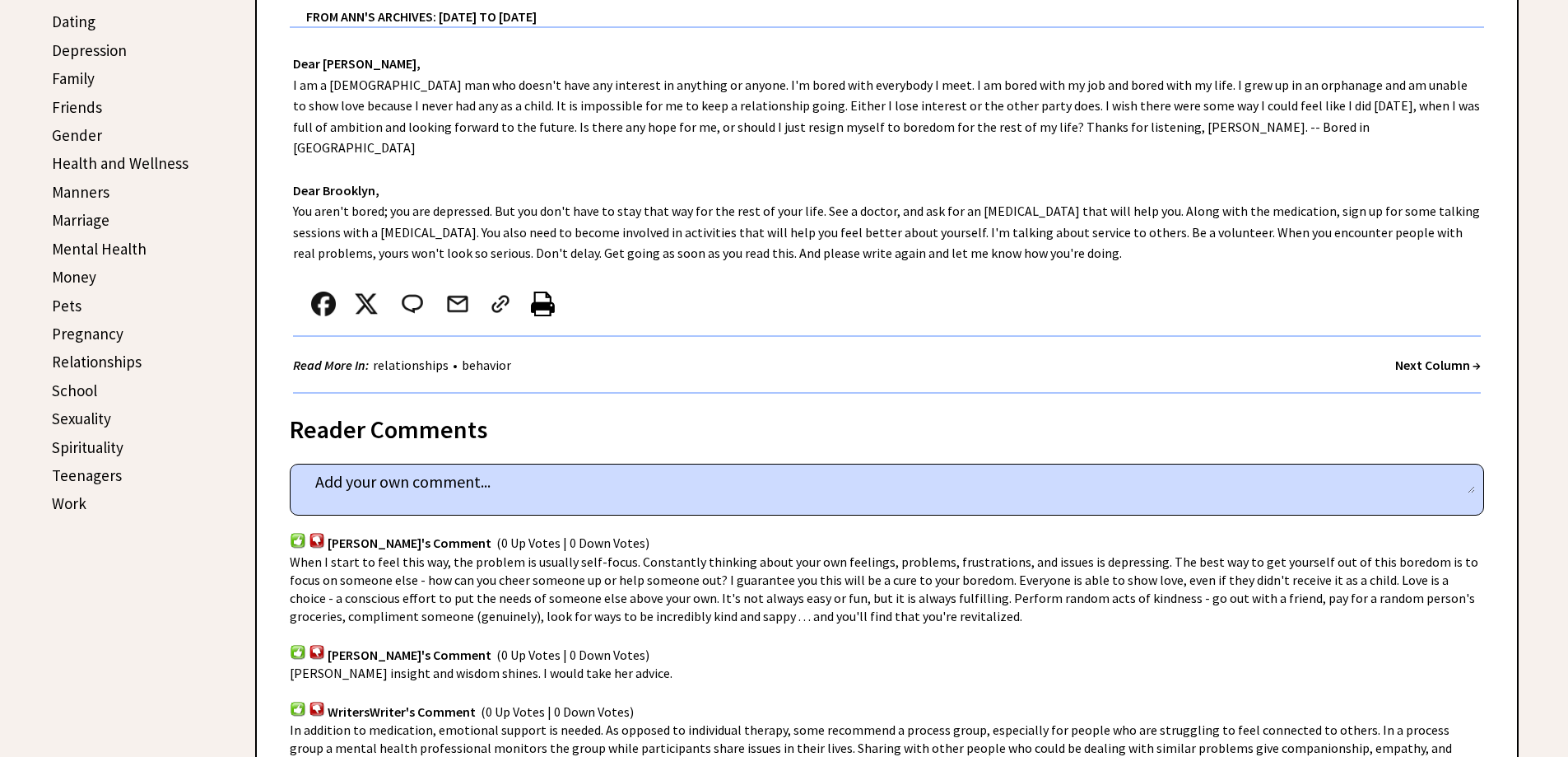
click at [59, 307] on link "Pets" at bounding box center [66, 305] width 29 height 20
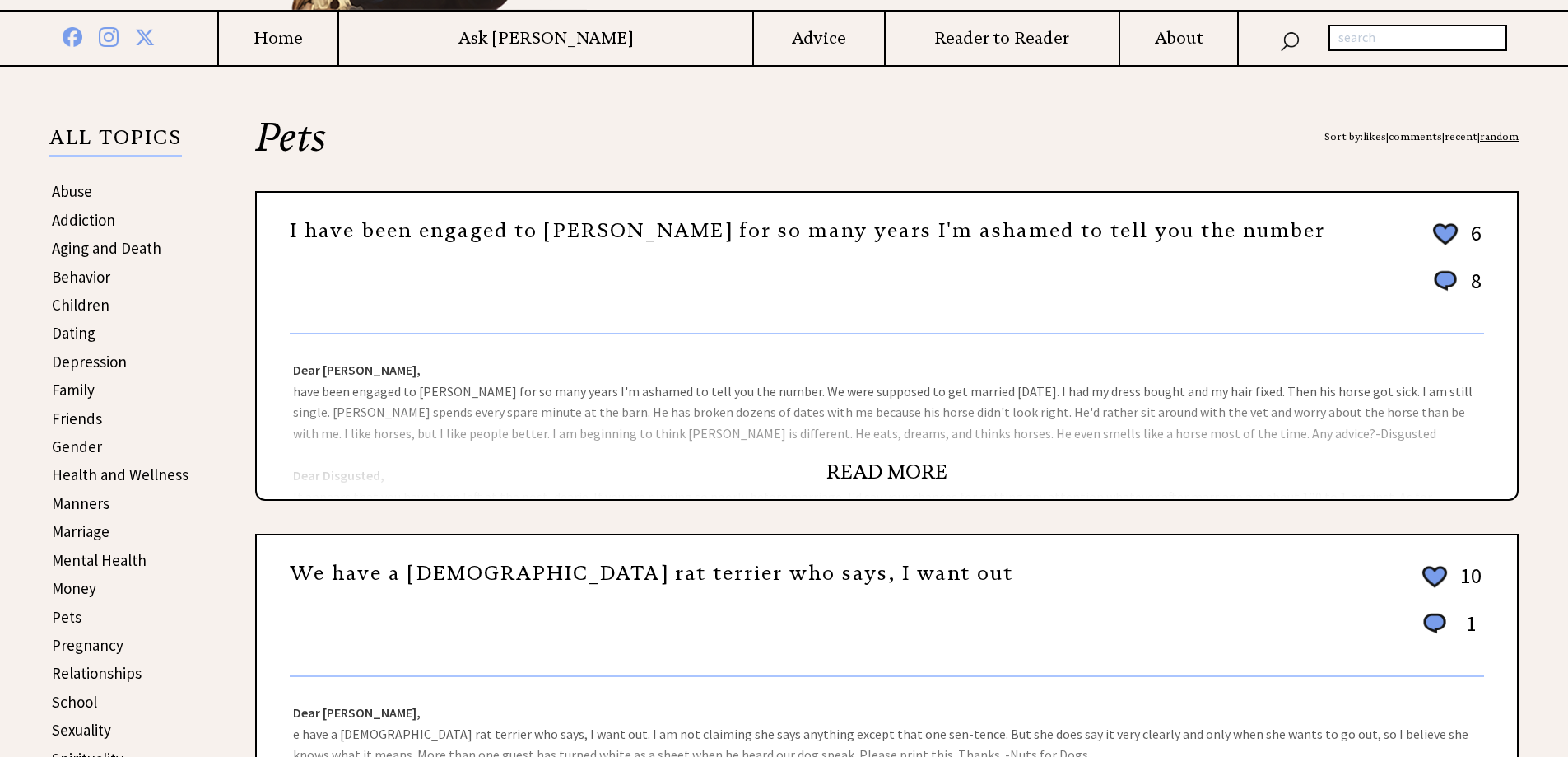
scroll to position [329, 0]
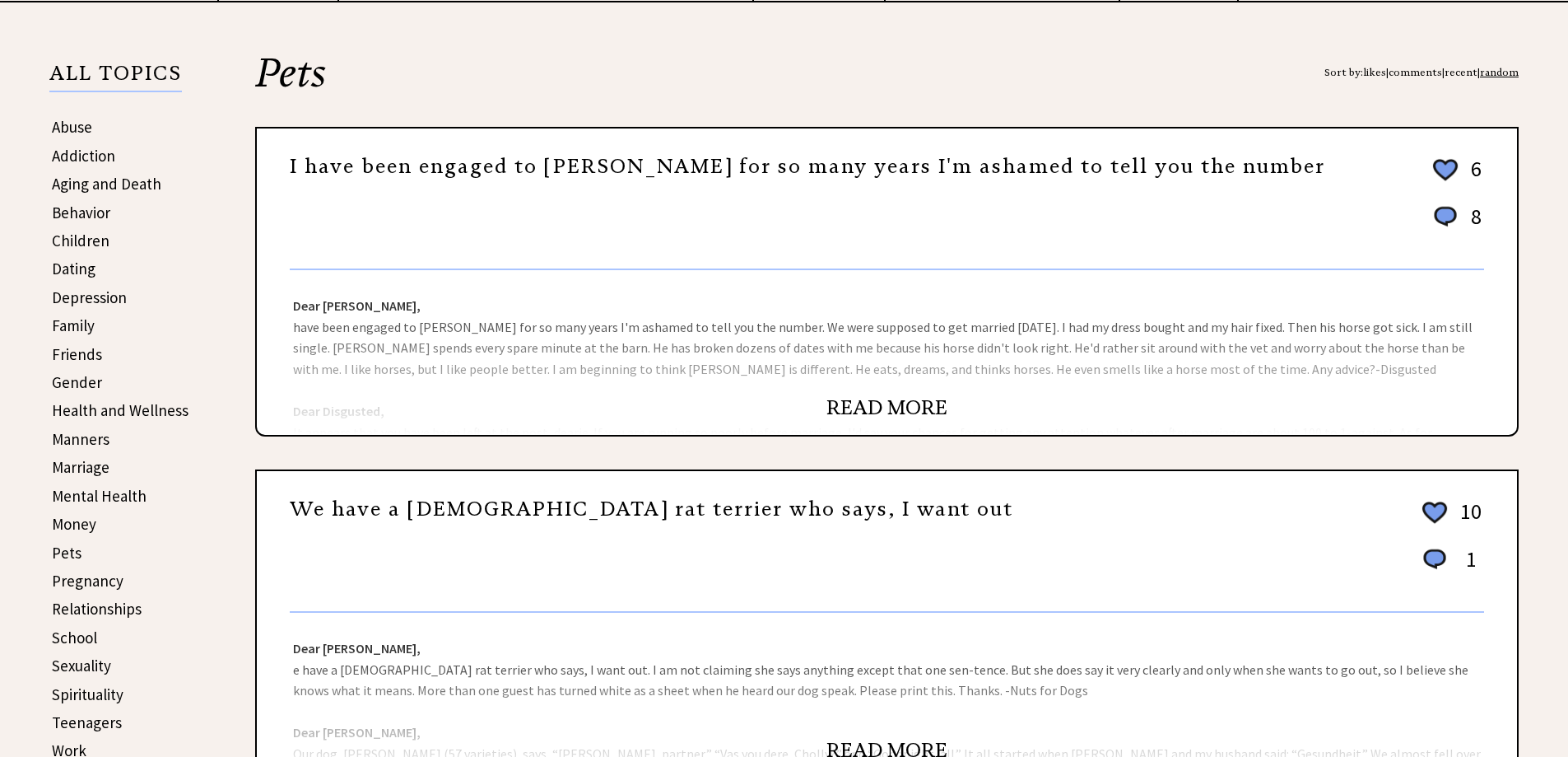
click at [883, 390] on div "Dear Ann Landers, have been engaged to Burt for so many years I'm ashamed to te…" at bounding box center [887, 352] width 1260 height 165
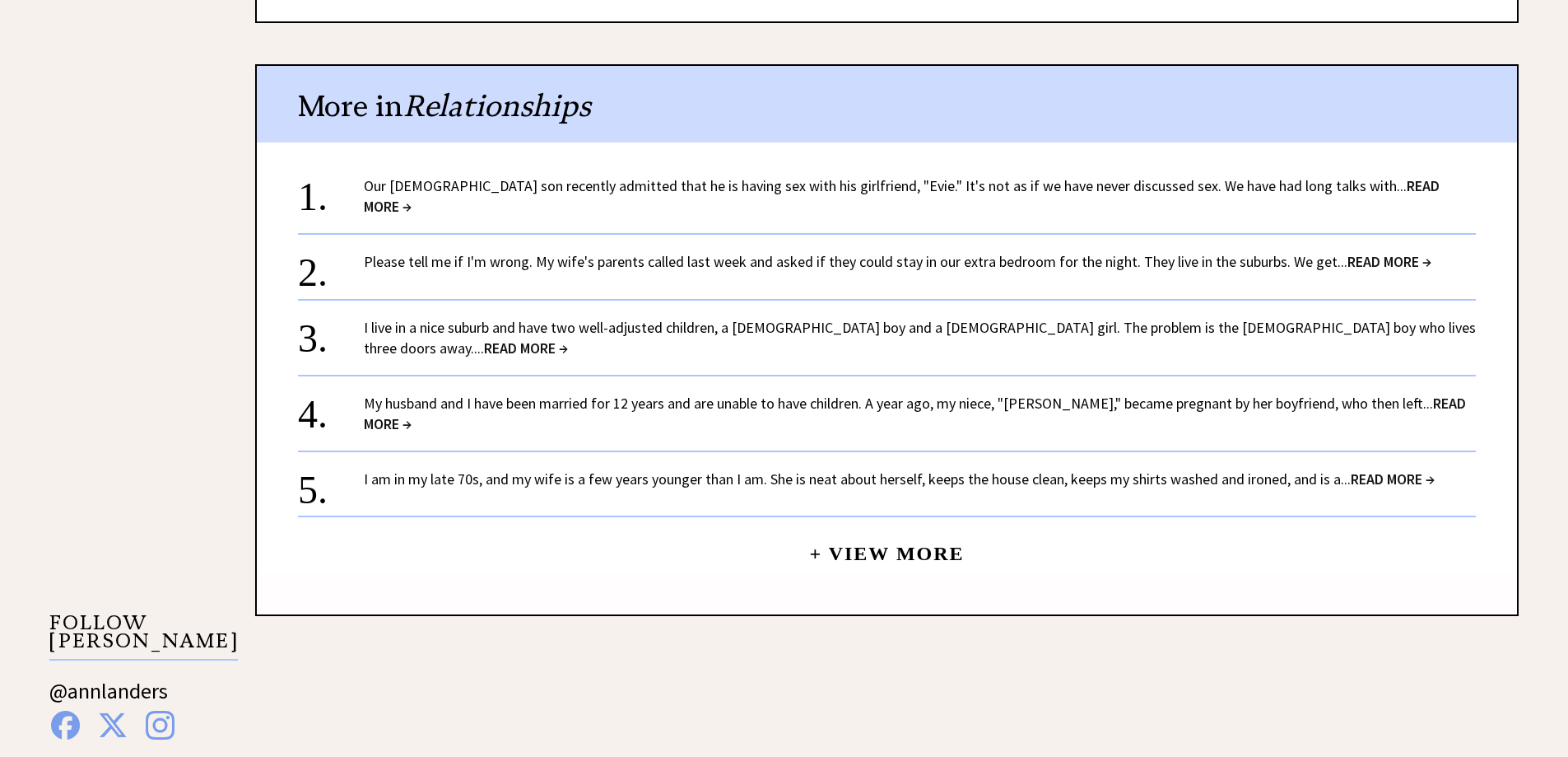
scroll to position [1153, 0]
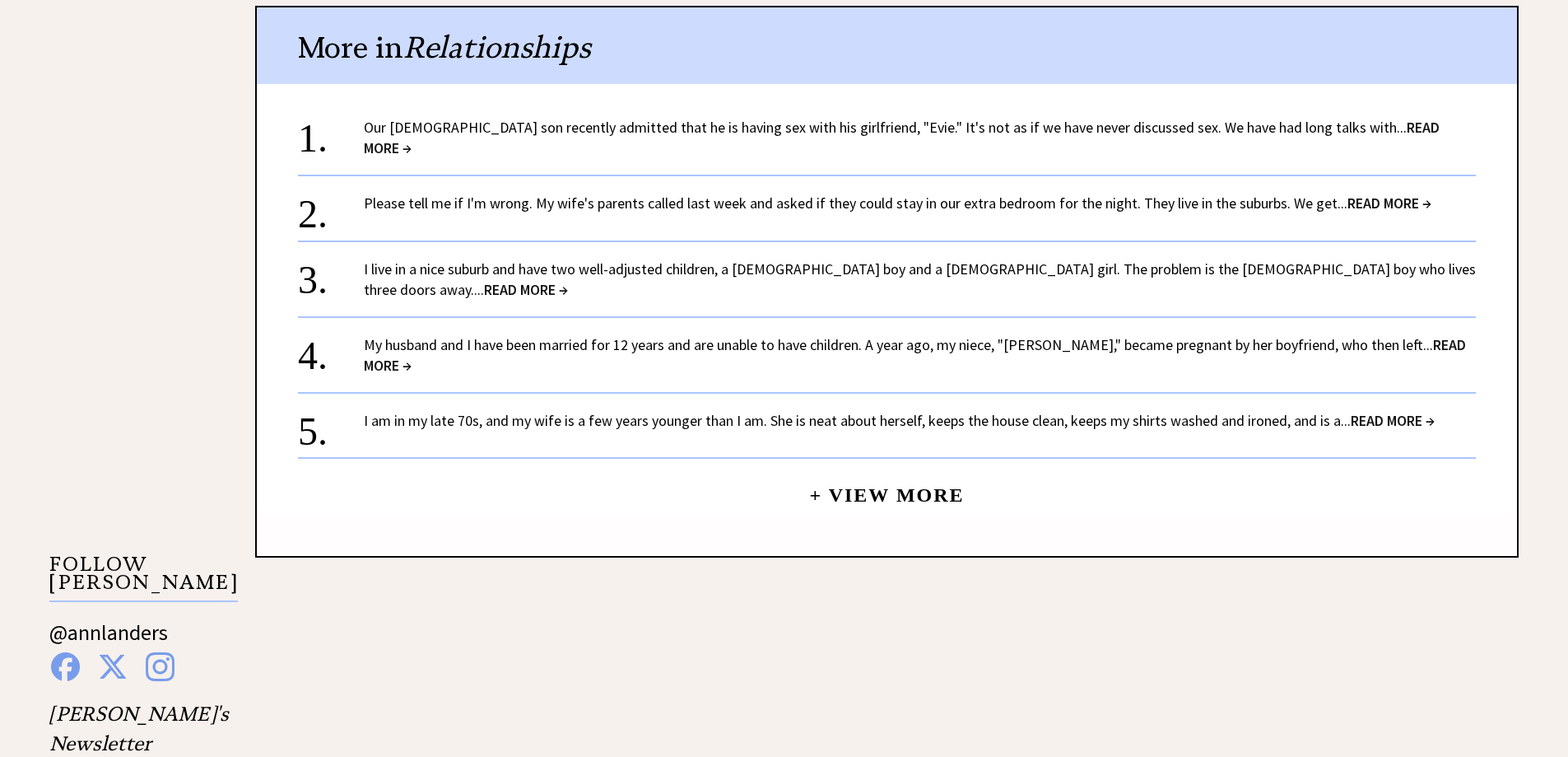
click at [736, 205] on div "2. Please tell me if I'm wrong. My wife's parents called last week and asked if…" at bounding box center [887, 198] width 1178 height 48
click at [714, 193] on link "Please tell me if I'm wrong. My wife's parents called last week and asked if th…" at bounding box center [897, 203] width 1067 height 19
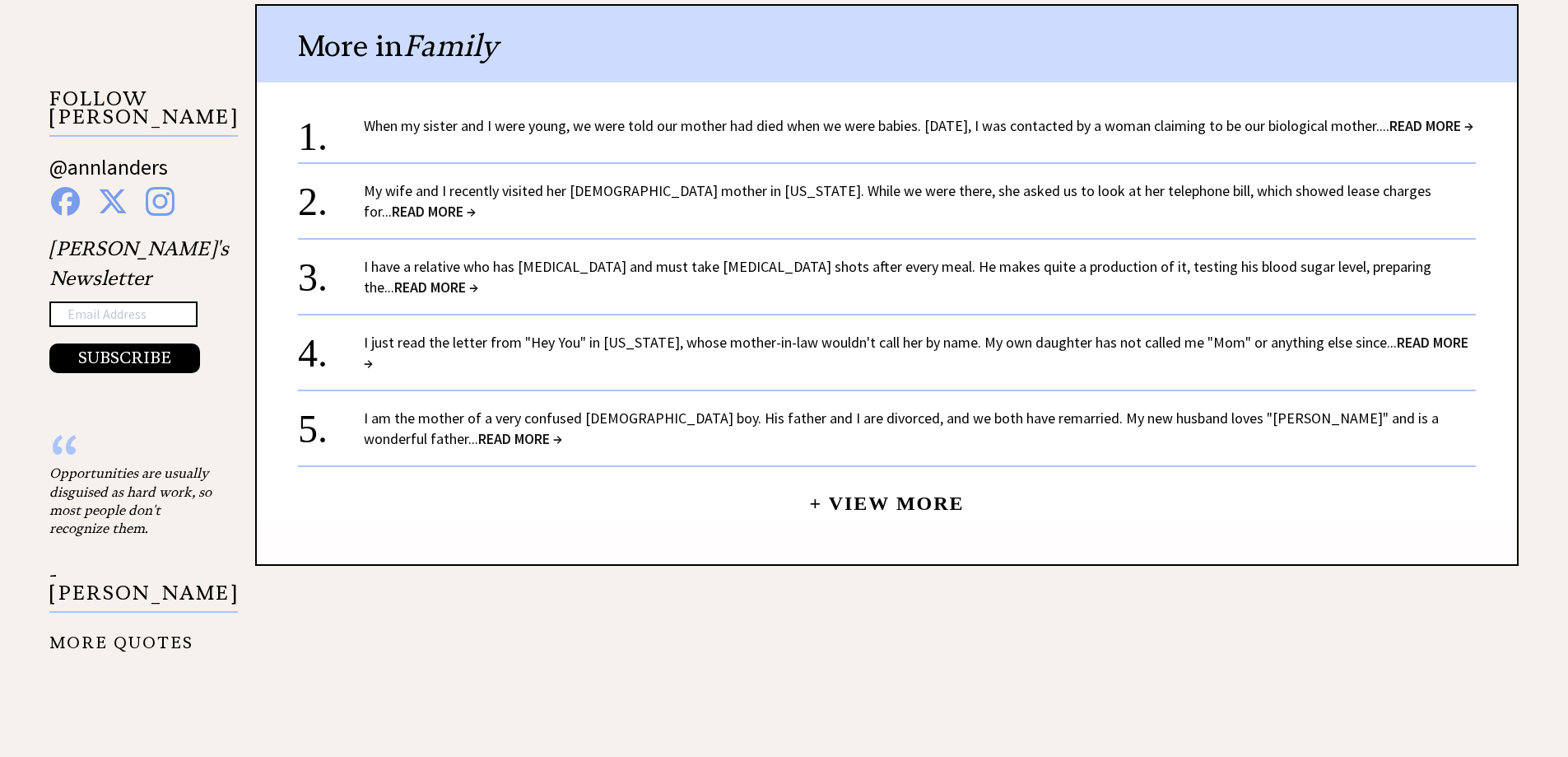
scroll to position [1647, 0]
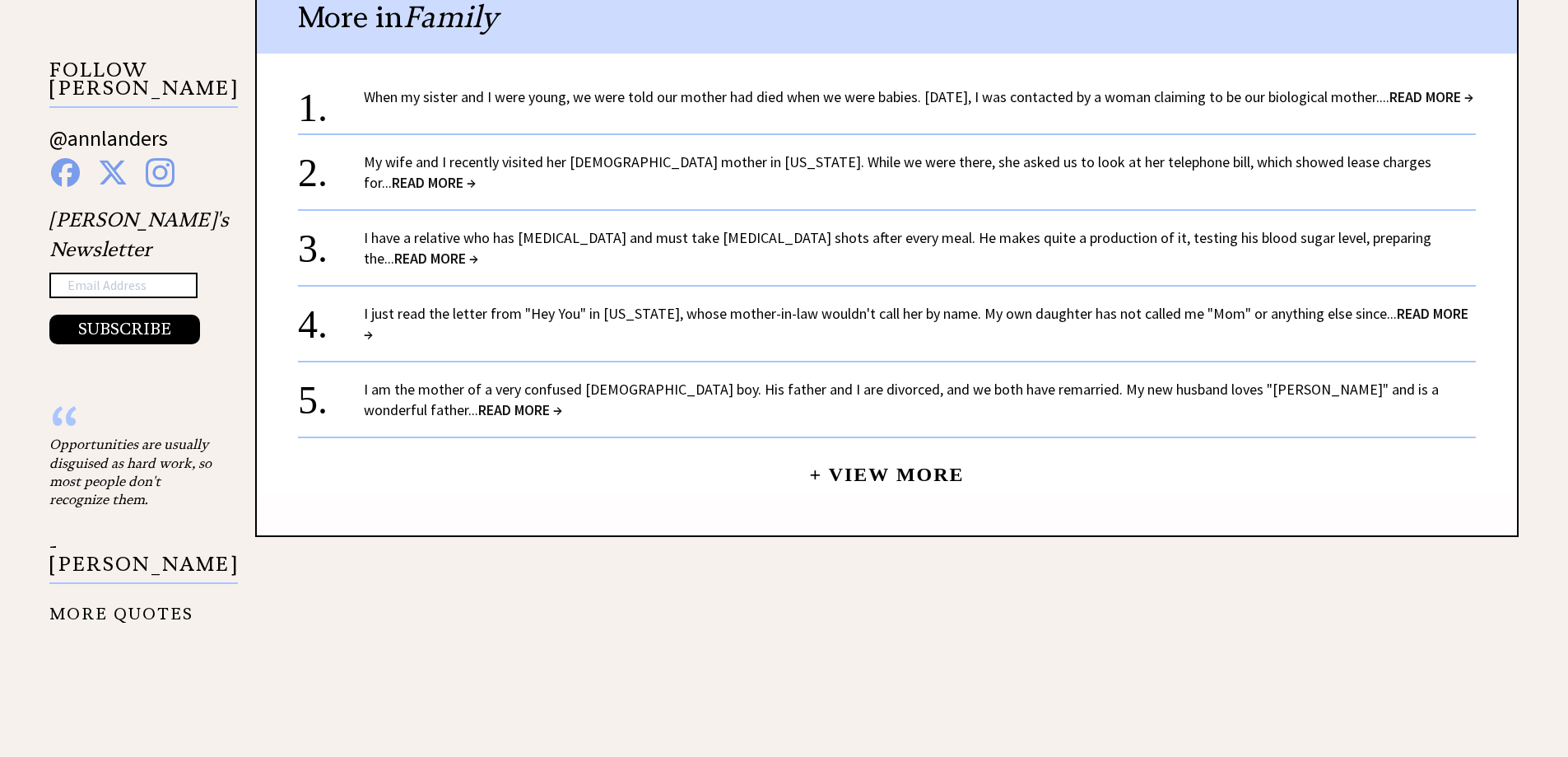
click at [719, 101] on link "When my sister and I were young, we were told our mother had died when we were …" at bounding box center [918, 97] width 1109 height 19
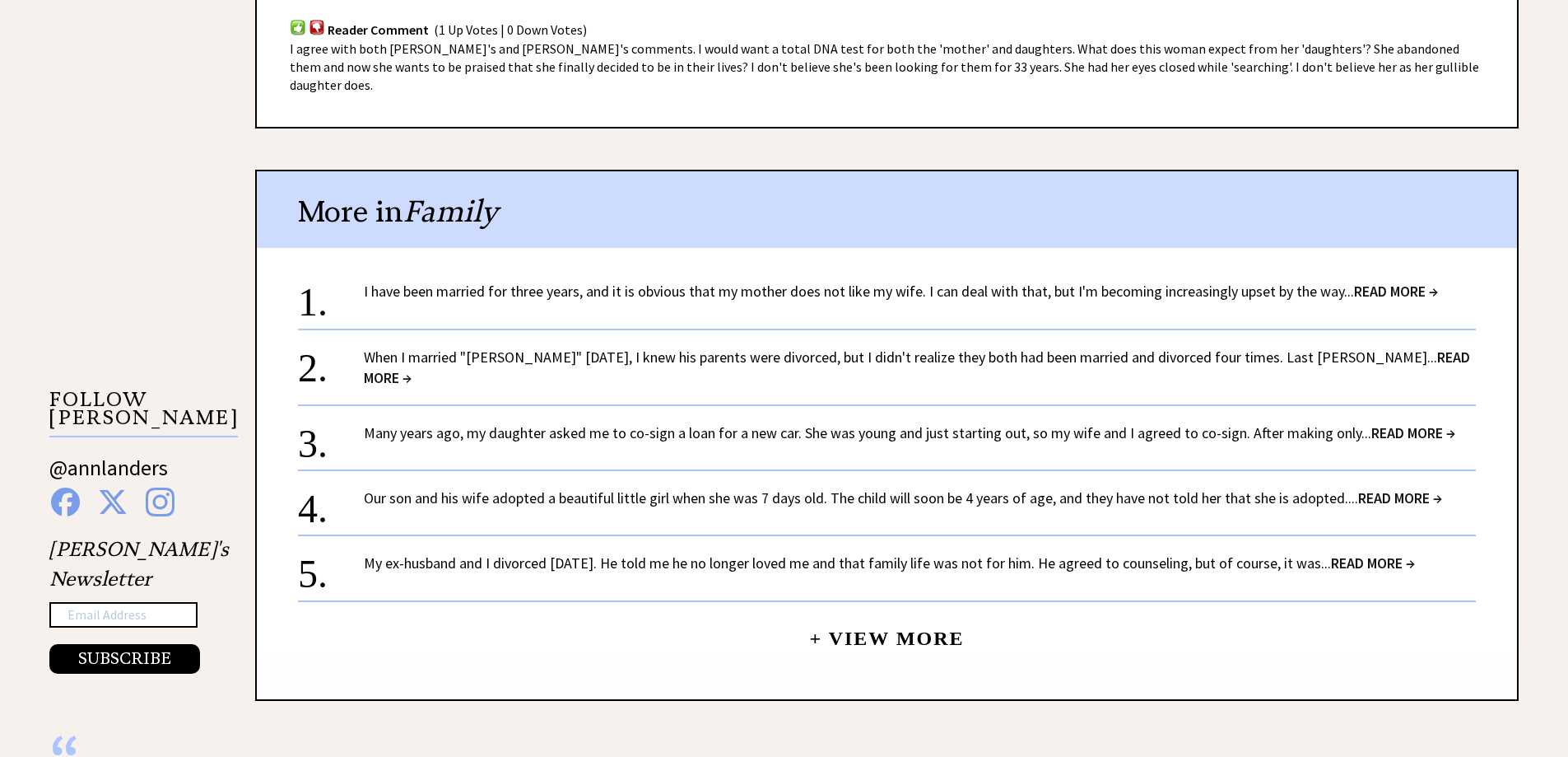
scroll to position [1399, 0]
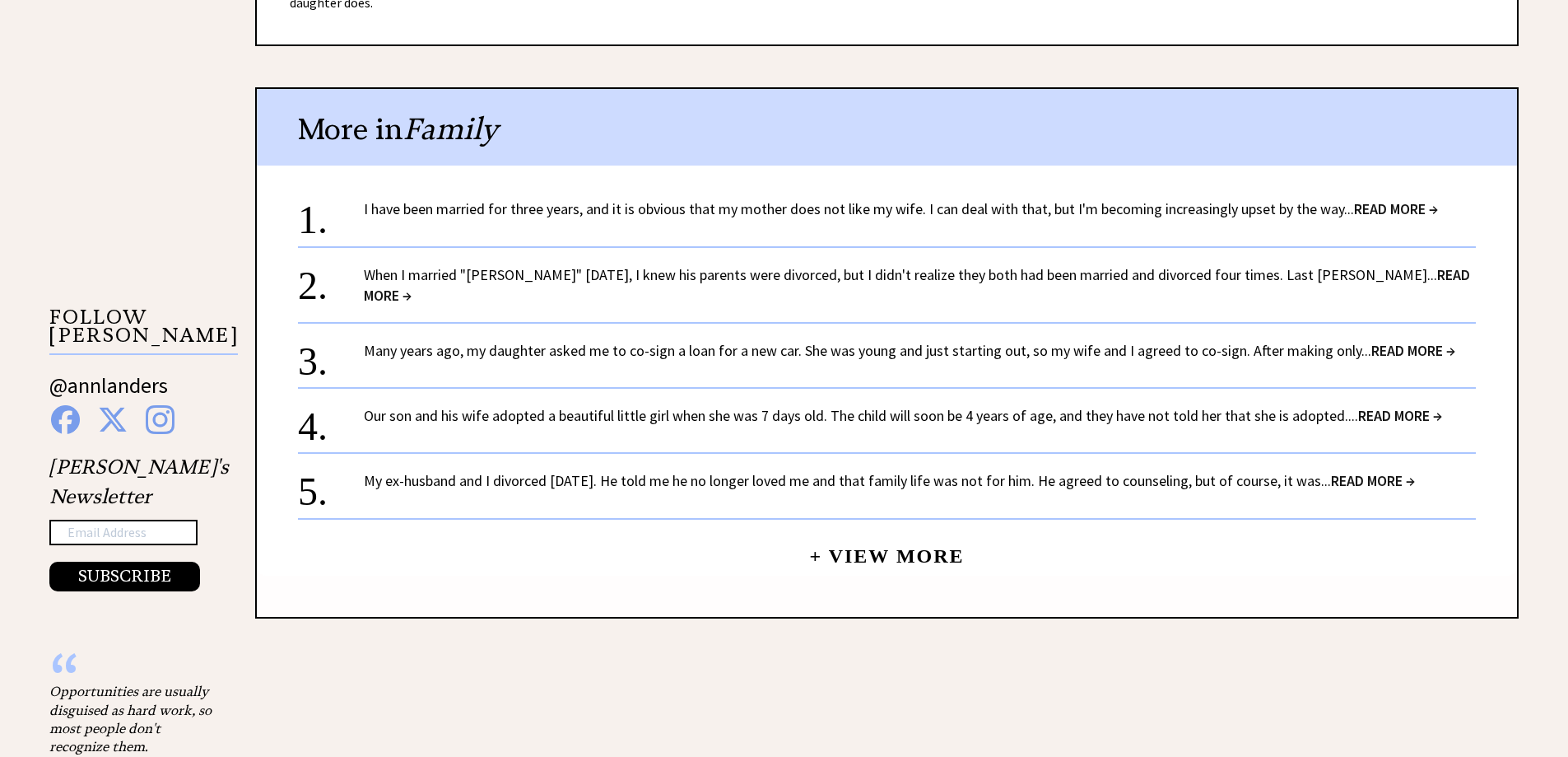
click at [771, 471] on link "My ex-husband and I divorced 18 years ago. He told me he no longer loved me and…" at bounding box center [889, 480] width 1051 height 19
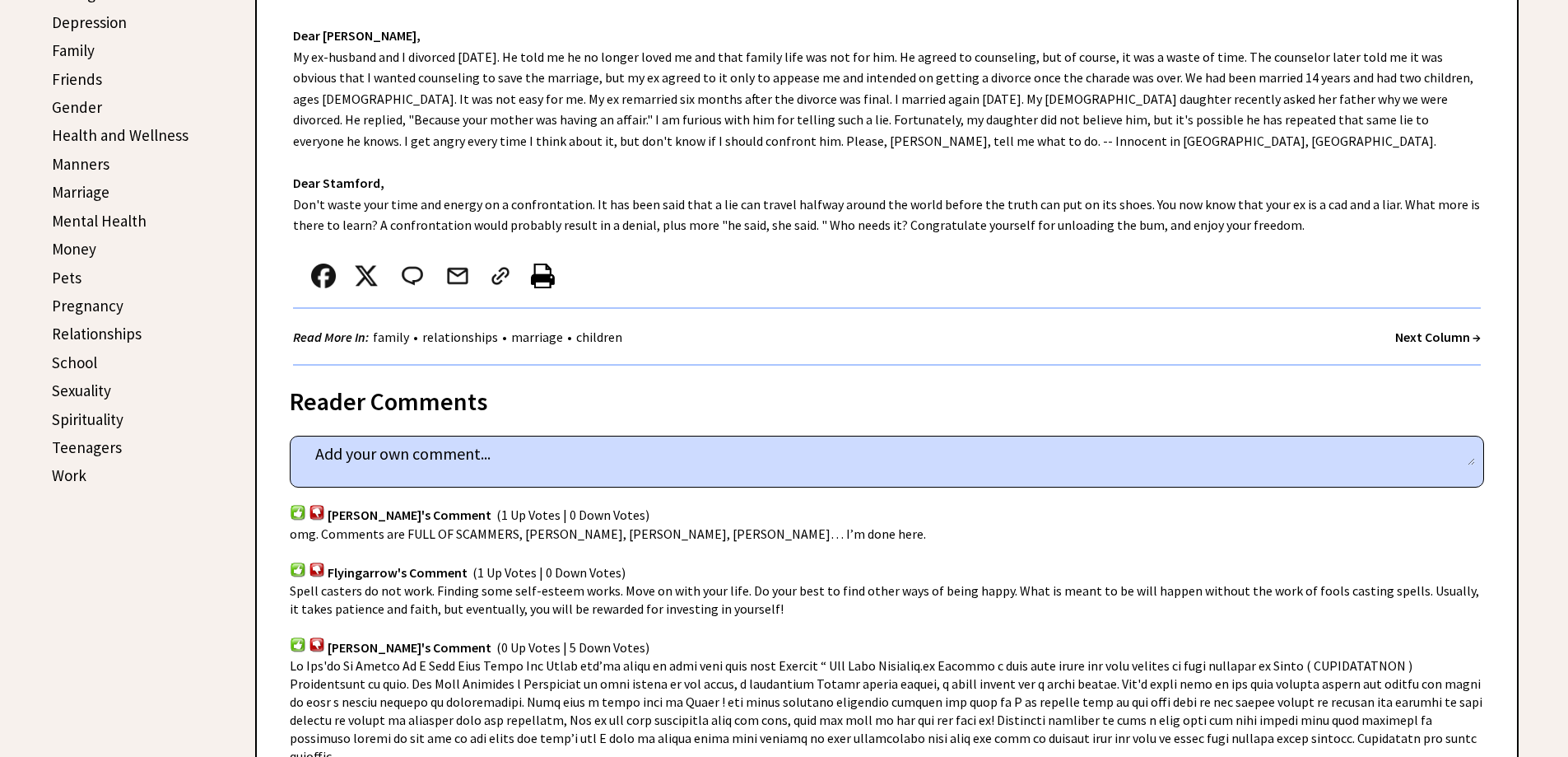
scroll to position [576, 0]
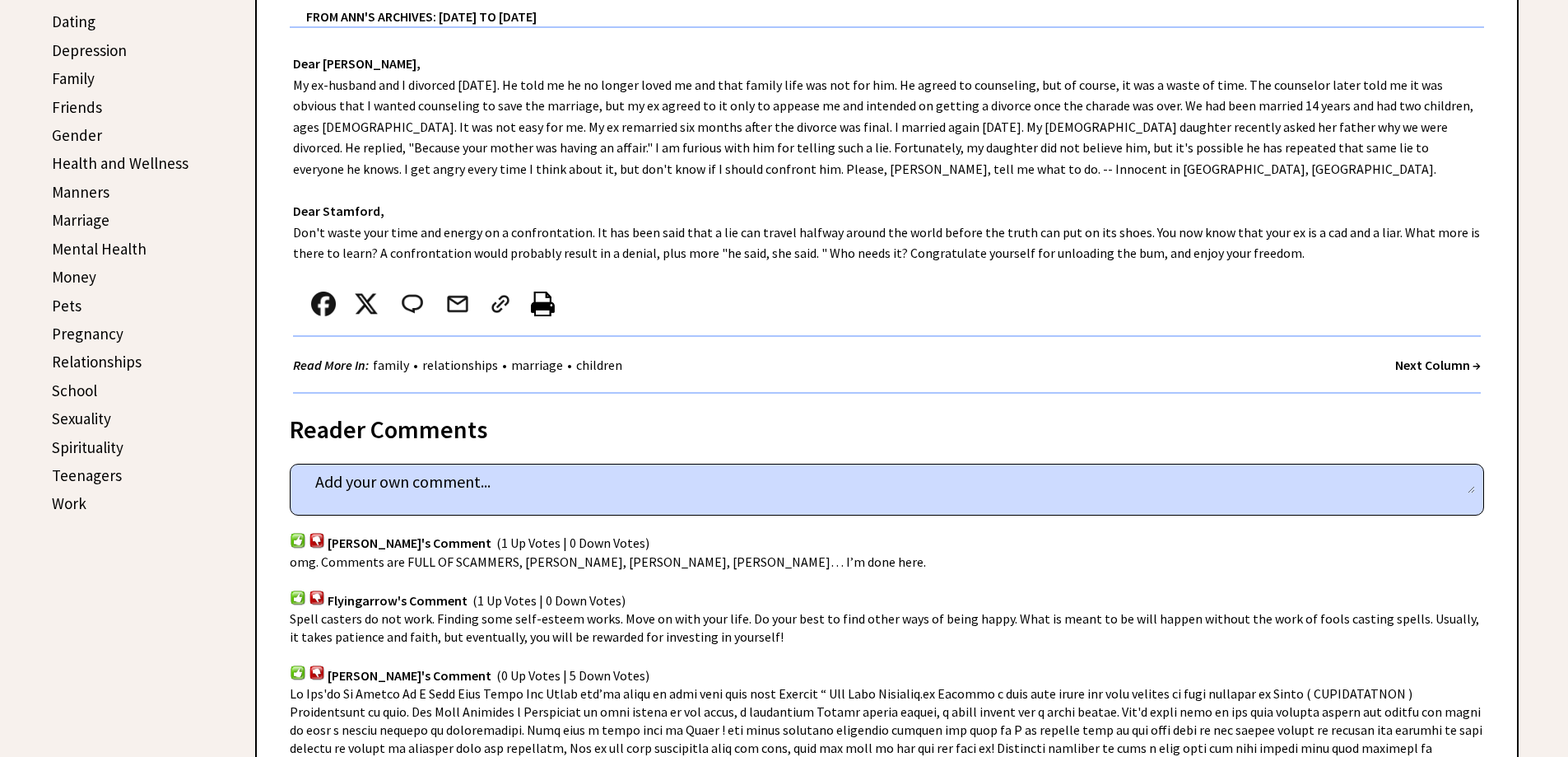
click at [120, 359] on link "Relationships" at bounding box center [97, 361] width 90 height 20
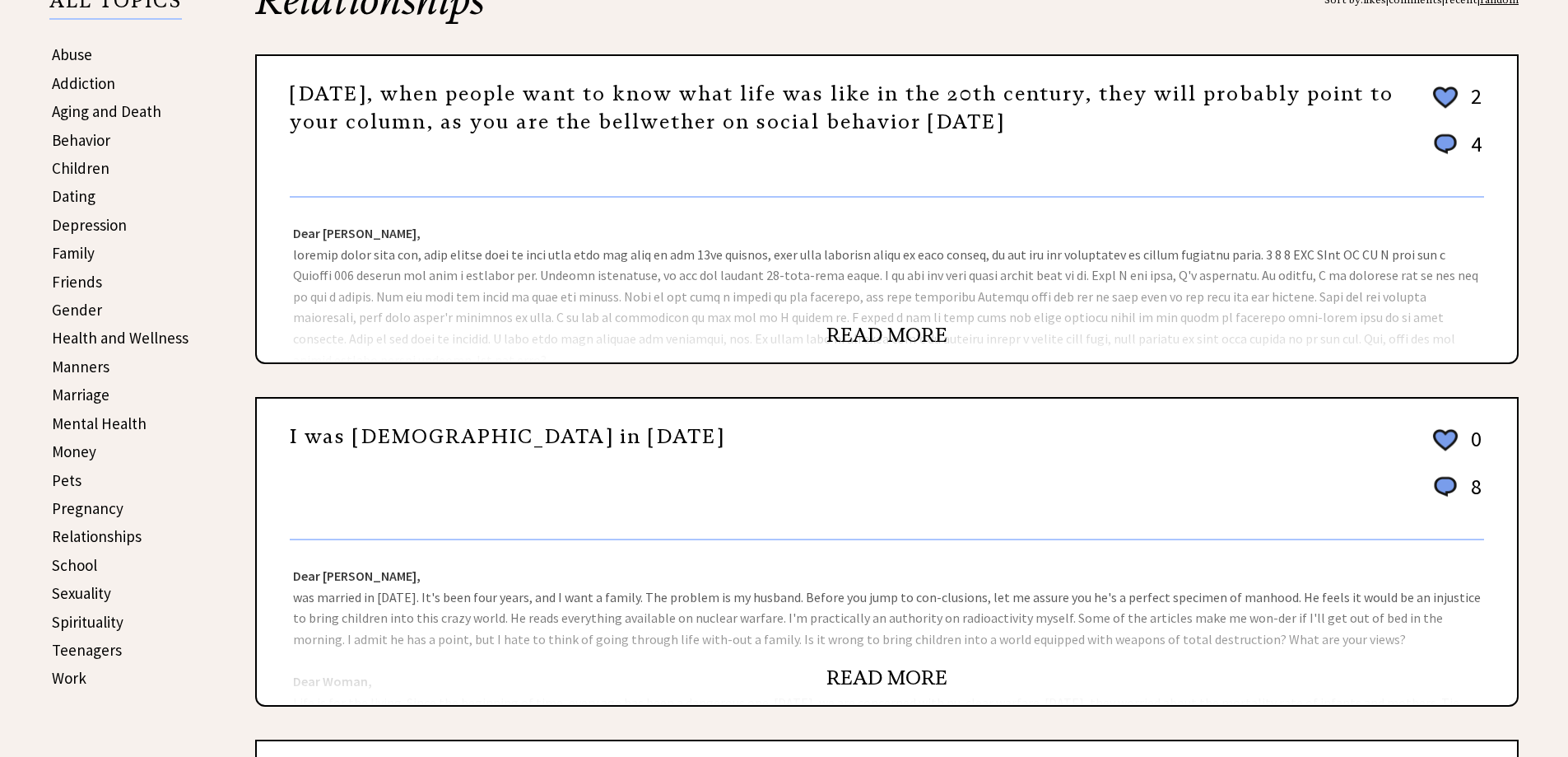
scroll to position [411, 0]
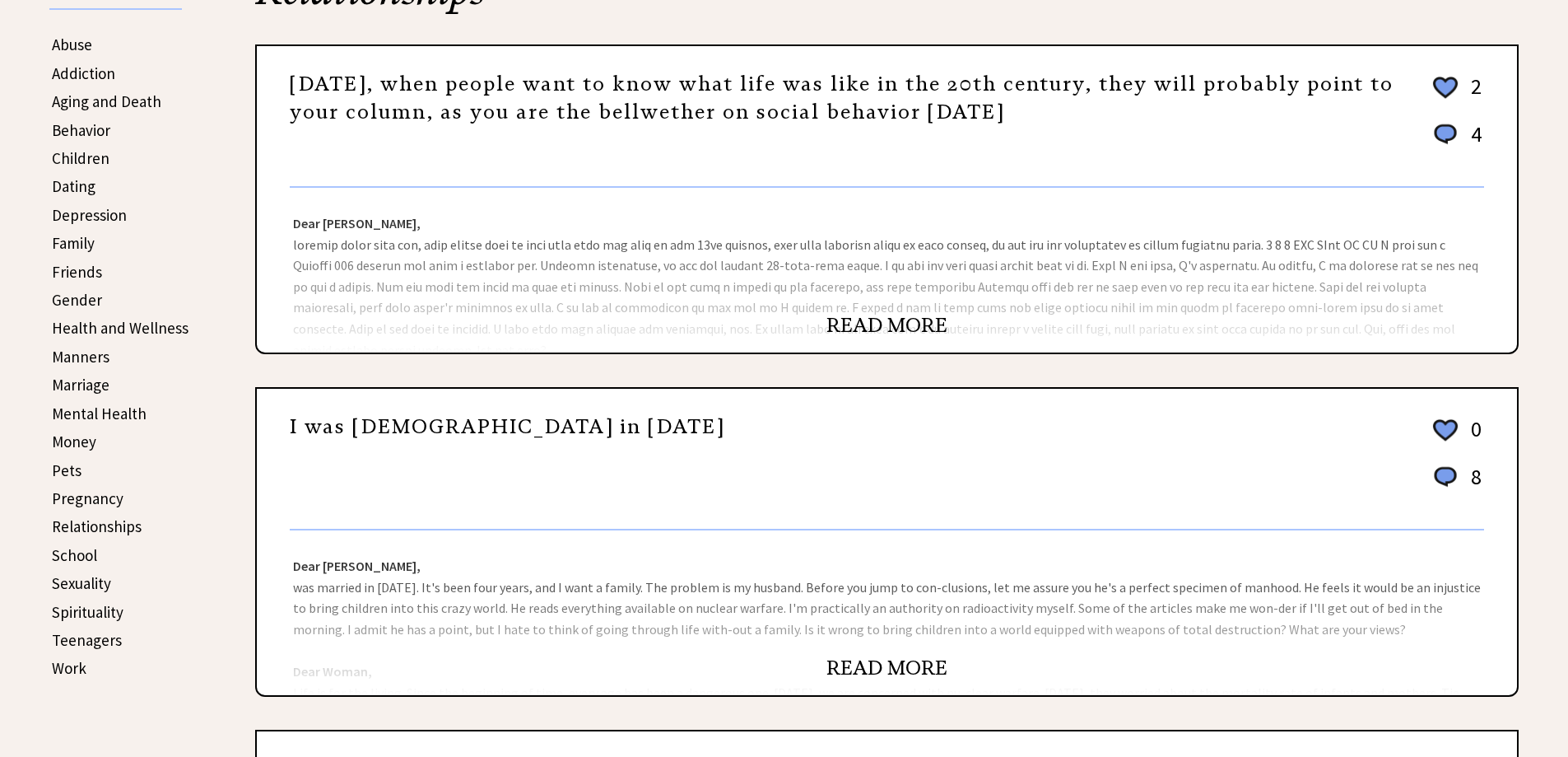
click at [866, 328] on link "READ MORE" at bounding box center [887, 325] width 121 height 25
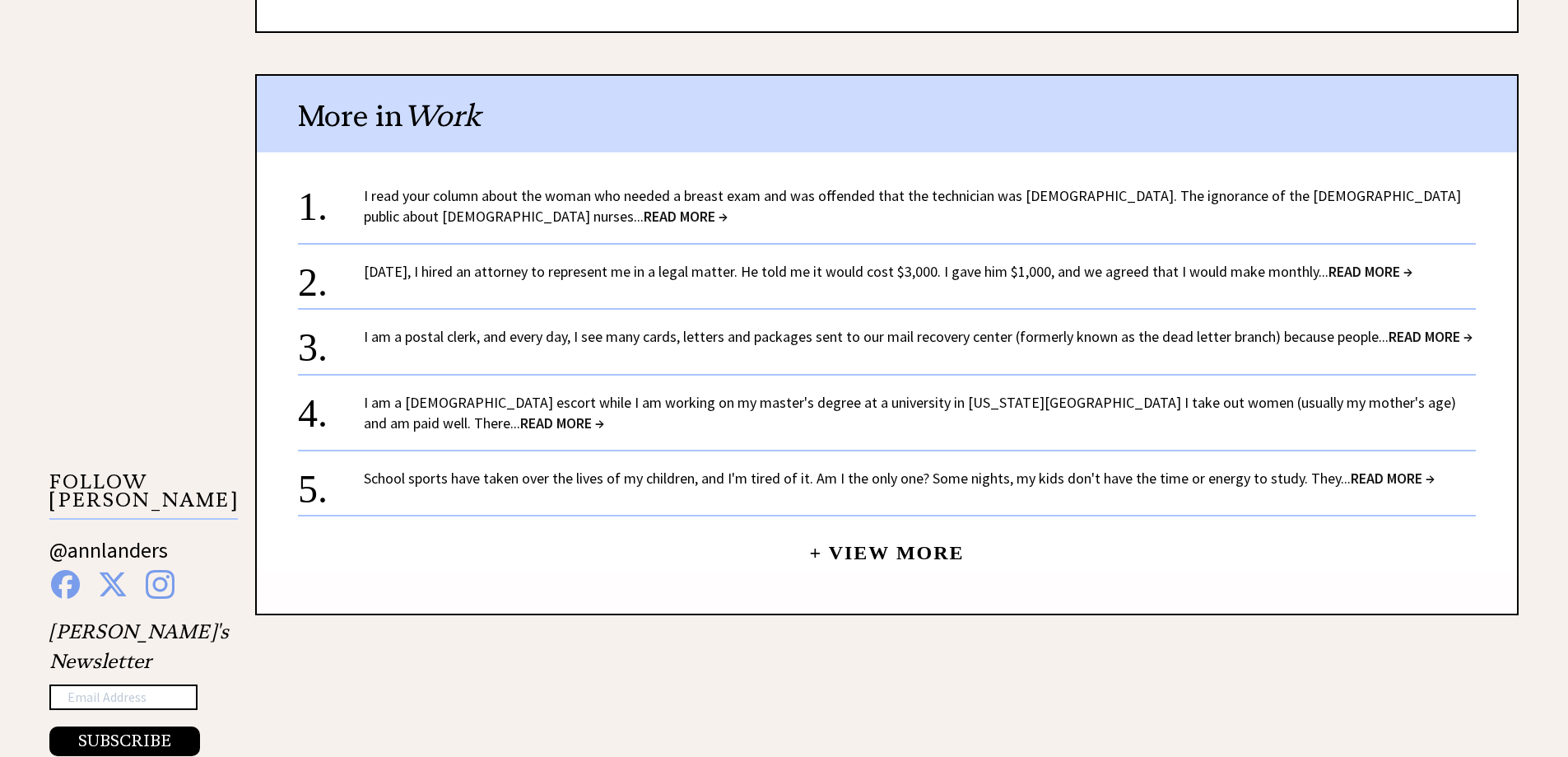
scroll to position [1317, 0]
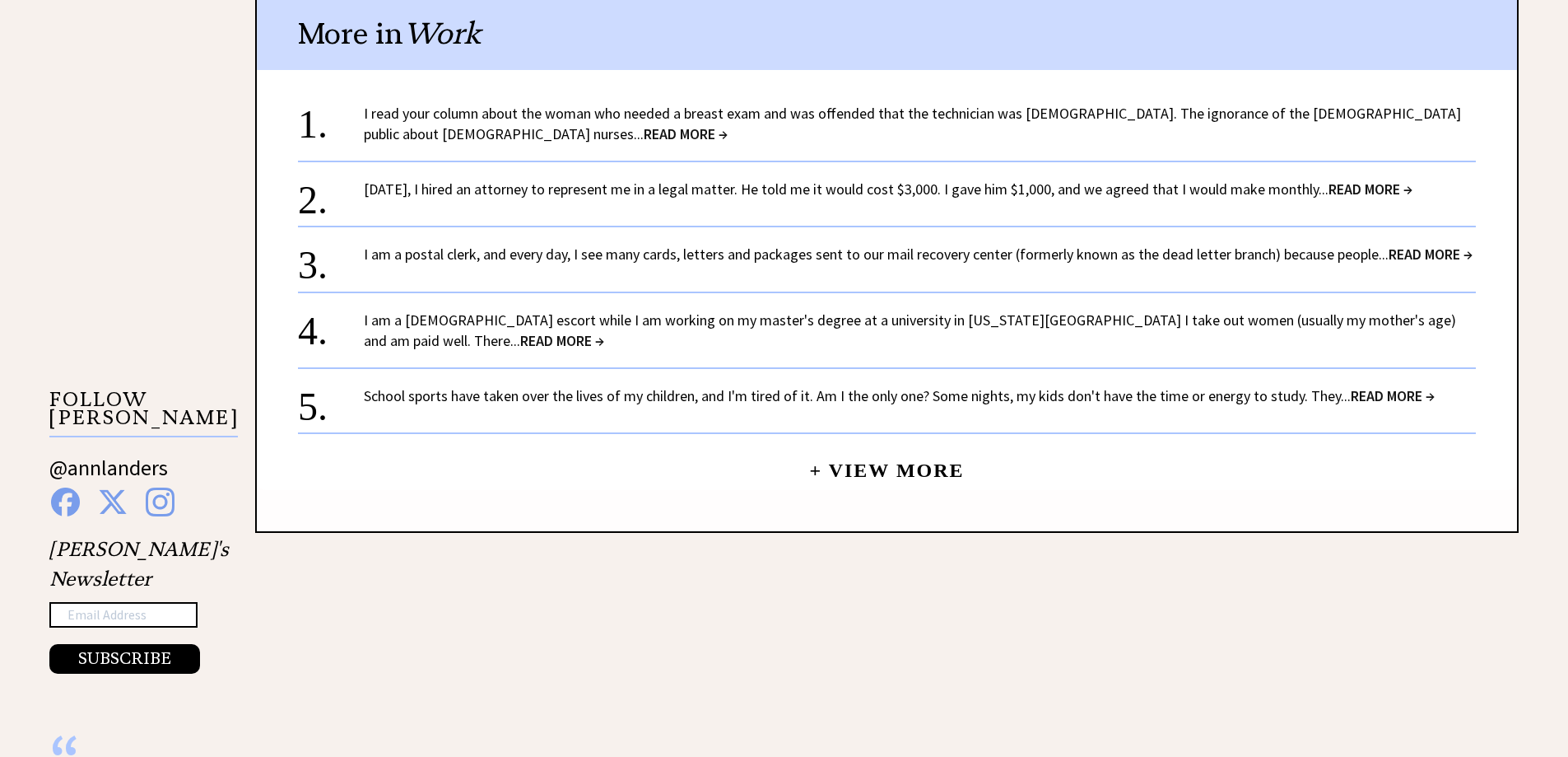
click at [723, 197] on link "[DATE], I hired an attorney to represent me in a legal matter. He told me it wo…" at bounding box center [888, 189] width 1049 height 19
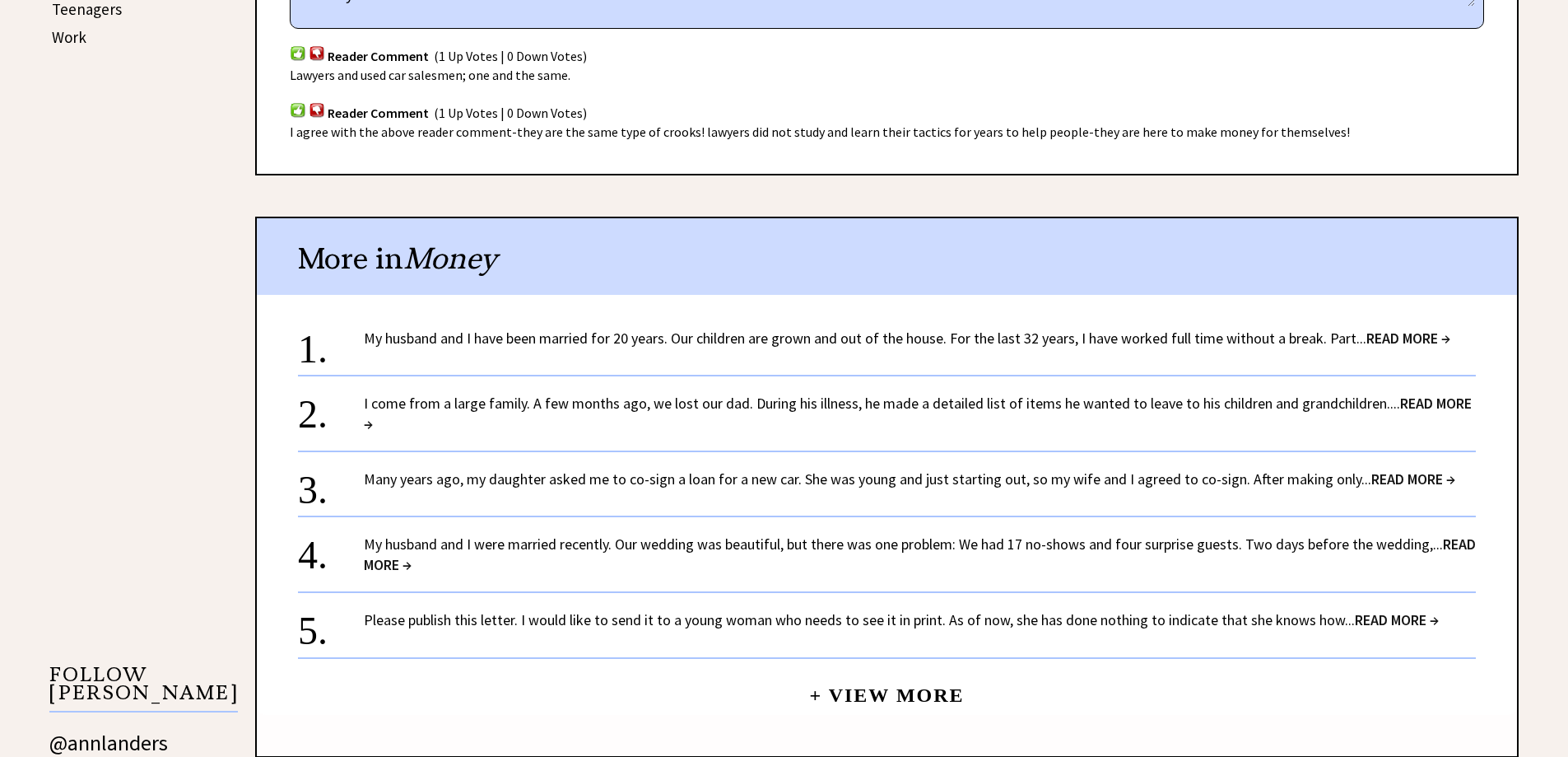
scroll to position [1070, 0]
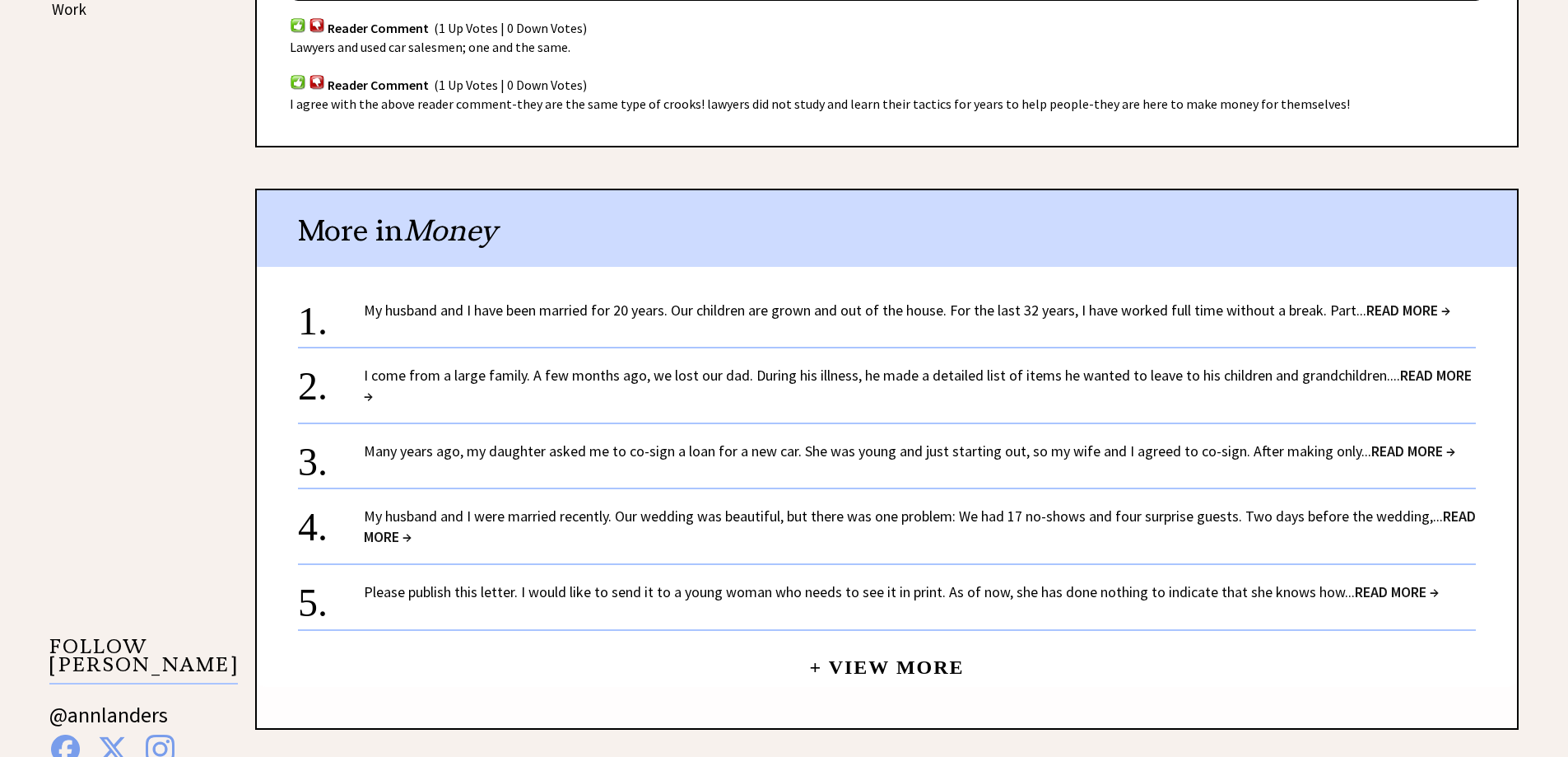
click at [927, 601] on link "Please publish this letter. I would like to send it to a young woman who needs …" at bounding box center [901, 591] width 1075 height 19
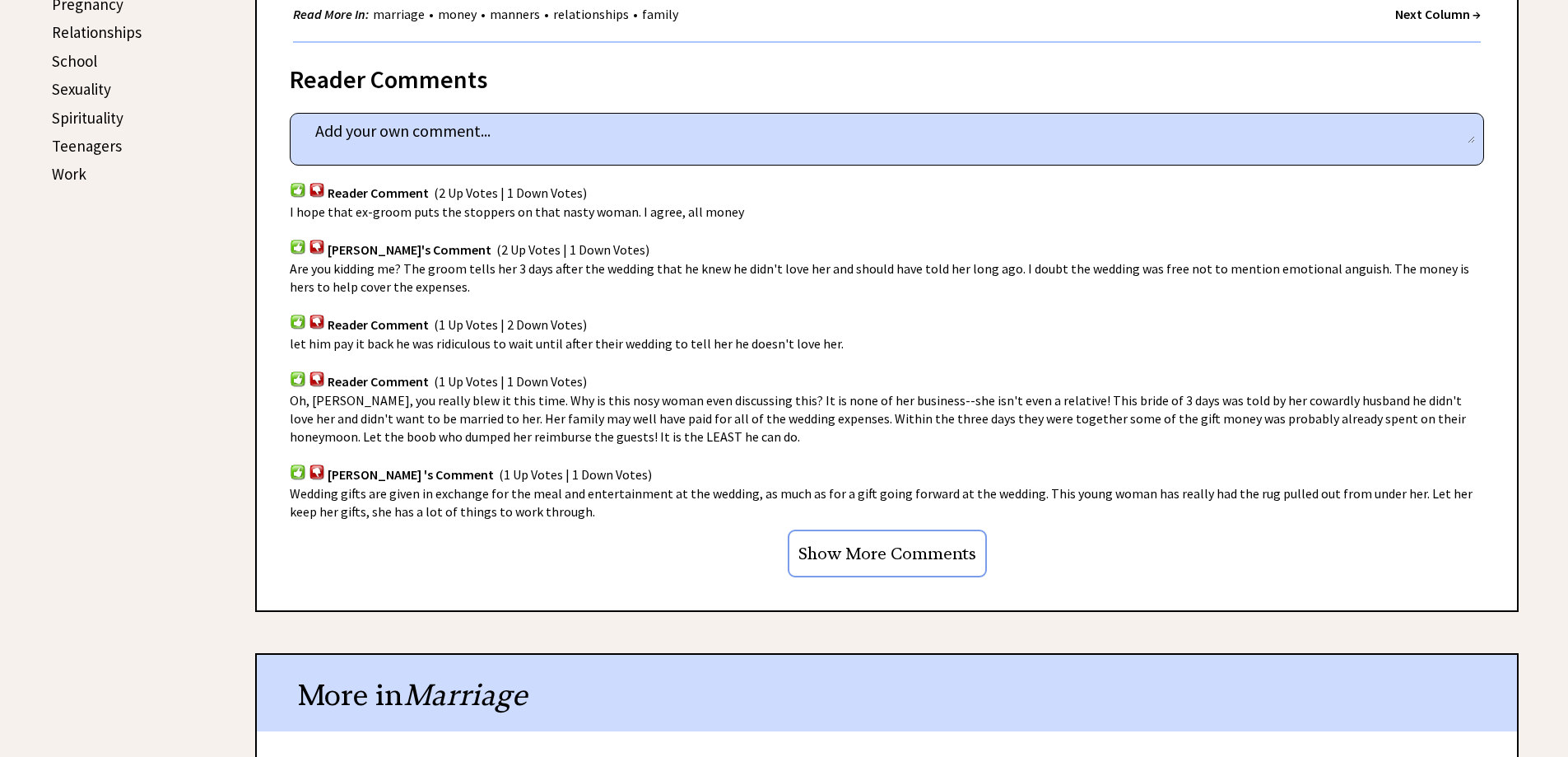
scroll to position [576, 0]
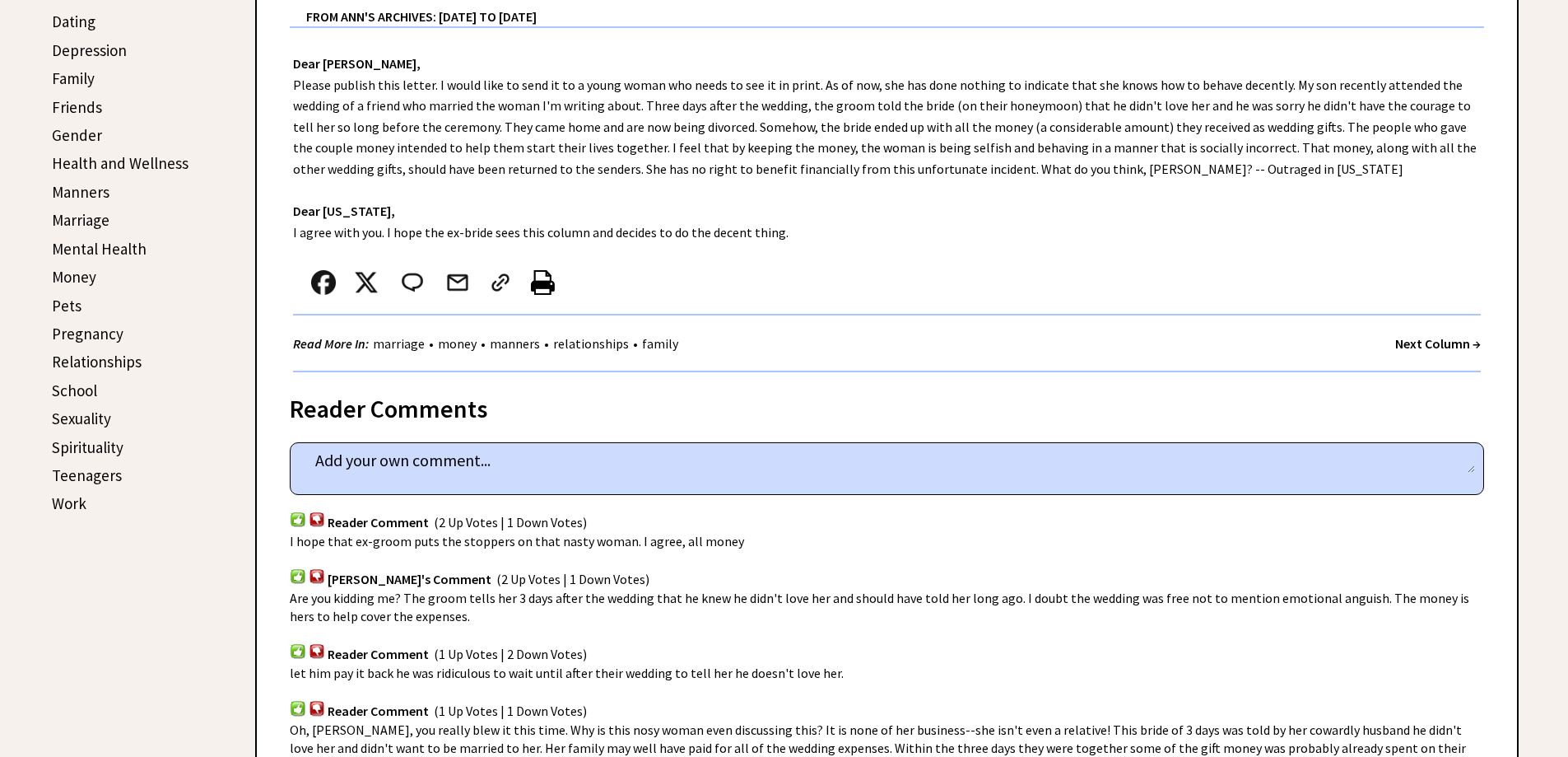
click at [87, 509] on td "Work" at bounding box center [120, 503] width 138 height 27
click at [78, 506] on link "Work" at bounding box center [69, 503] width 34 height 20
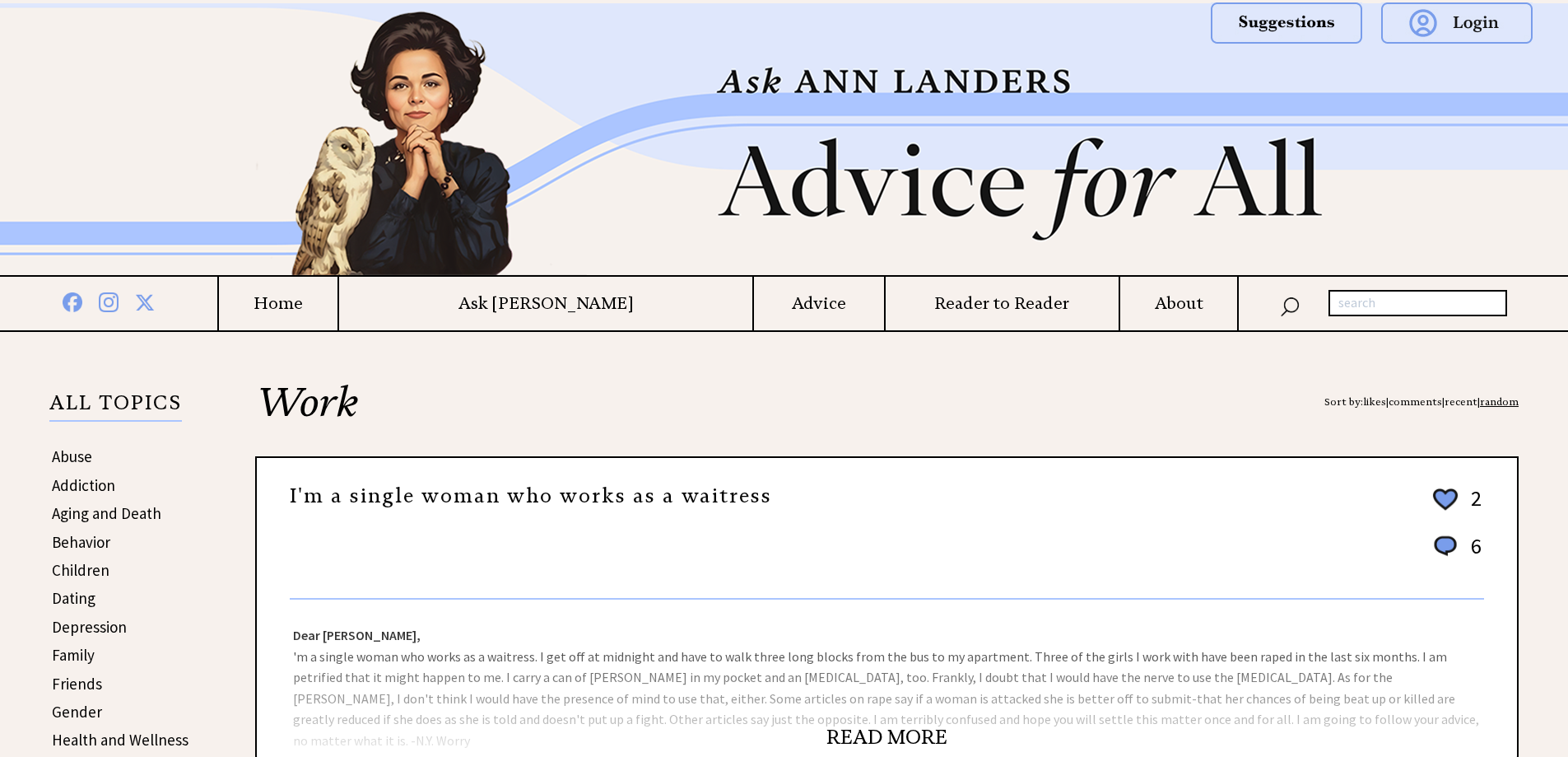
scroll to position [329, 0]
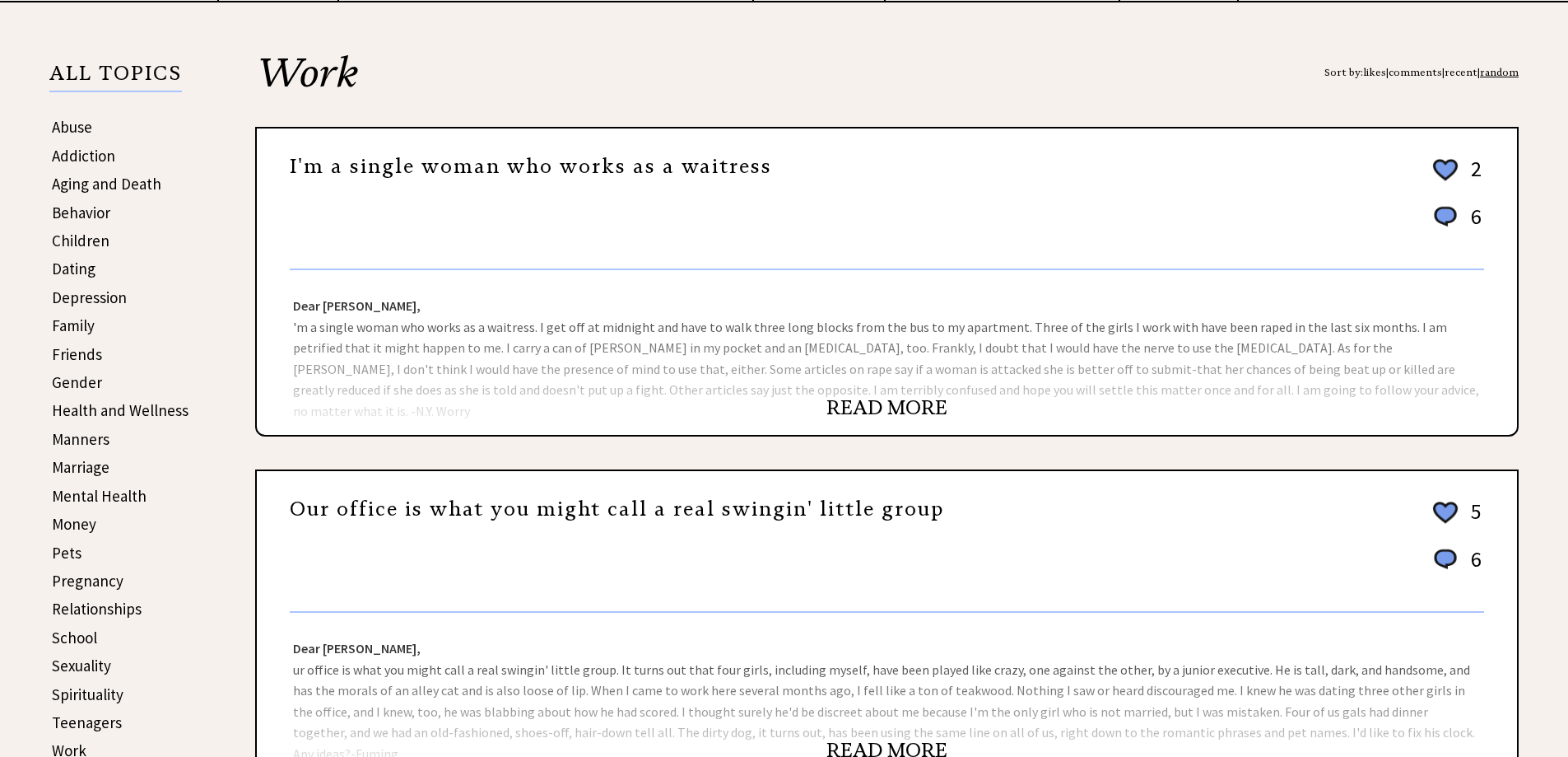
click at [906, 412] on link "READ MORE" at bounding box center [887, 407] width 121 height 25
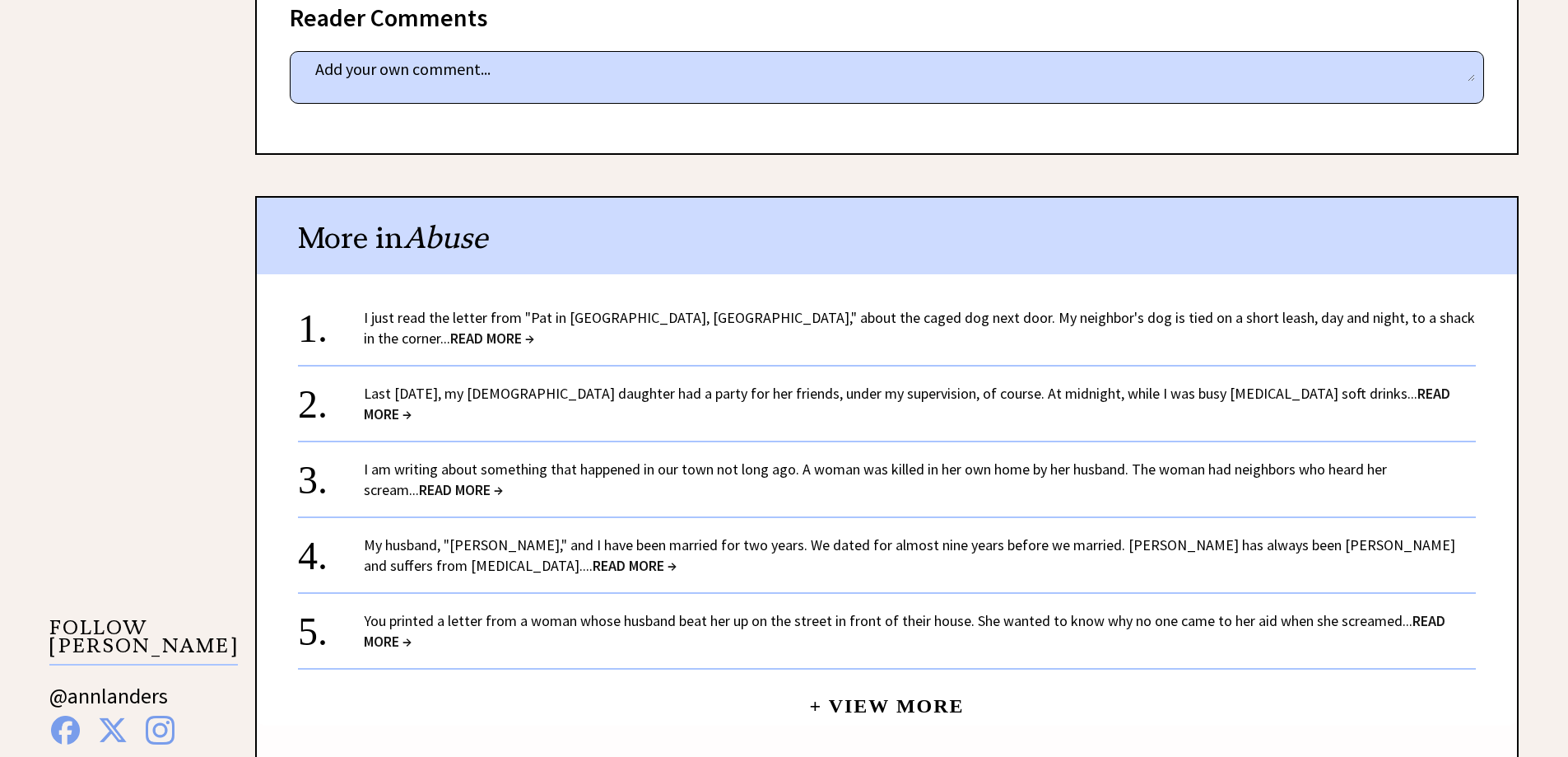
scroll to position [1070, 0]
